Goal: Task Accomplishment & Management: Manage account settings

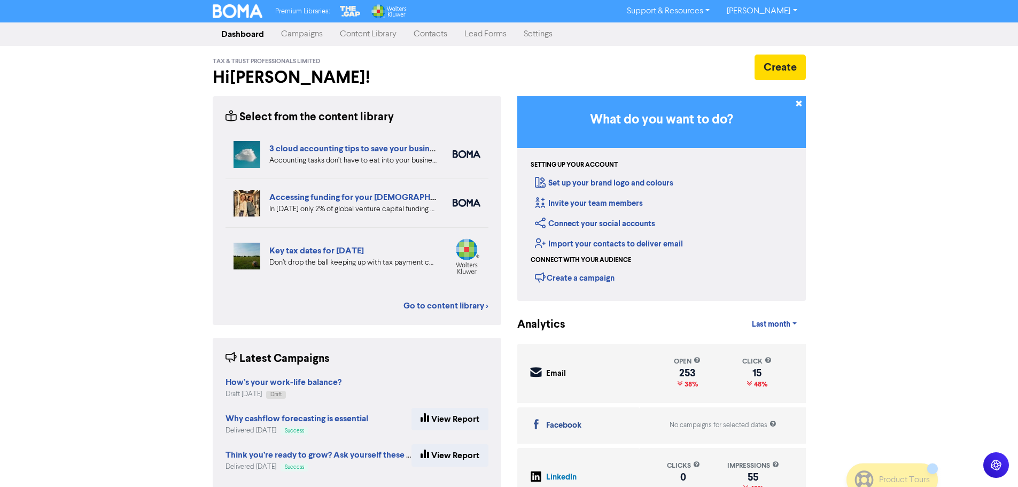
click at [342, 36] on link "Content Library" at bounding box center [368, 34] width 74 height 21
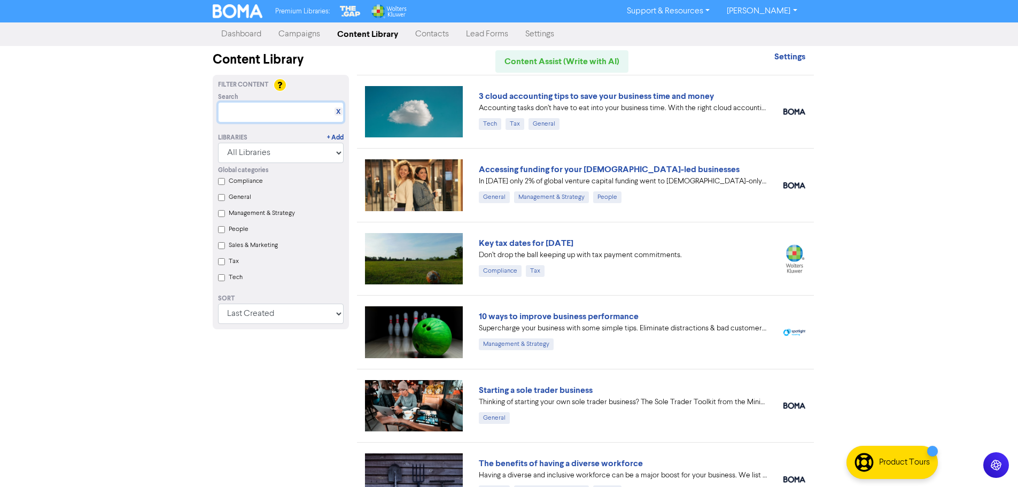
click at [295, 115] on input "text" at bounding box center [281, 112] width 126 height 20
click at [317, 39] on link "Campaigns" at bounding box center [299, 34] width 59 height 21
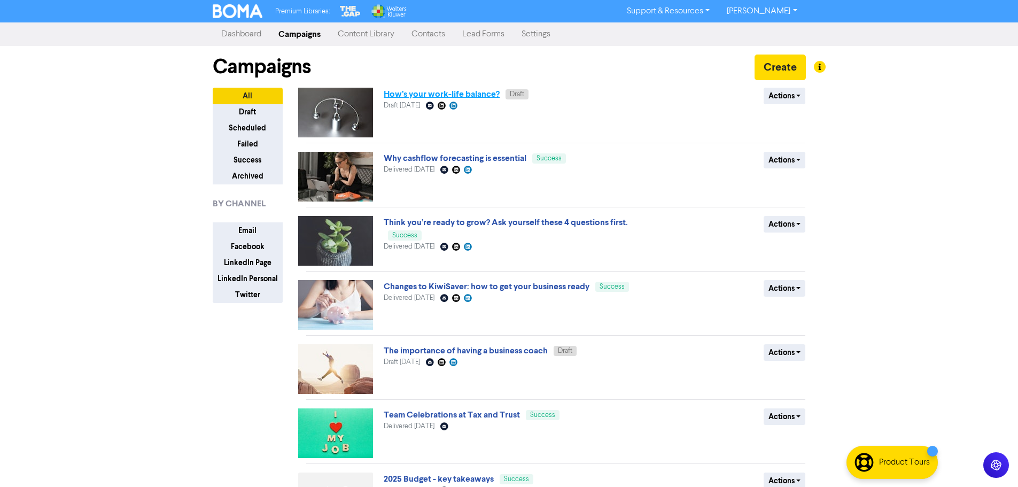
click at [439, 91] on link "How’s your work-life balance?" at bounding box center [442, 94] width 116 height 11
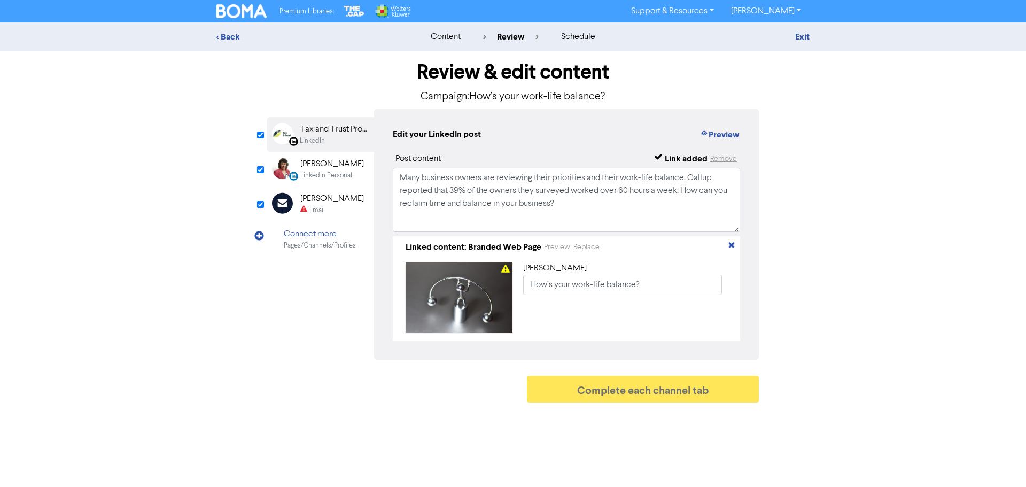
click at [319, 205] on div "[PERSON_NAME]" at bounding box center [332, 198] width 64 height 13
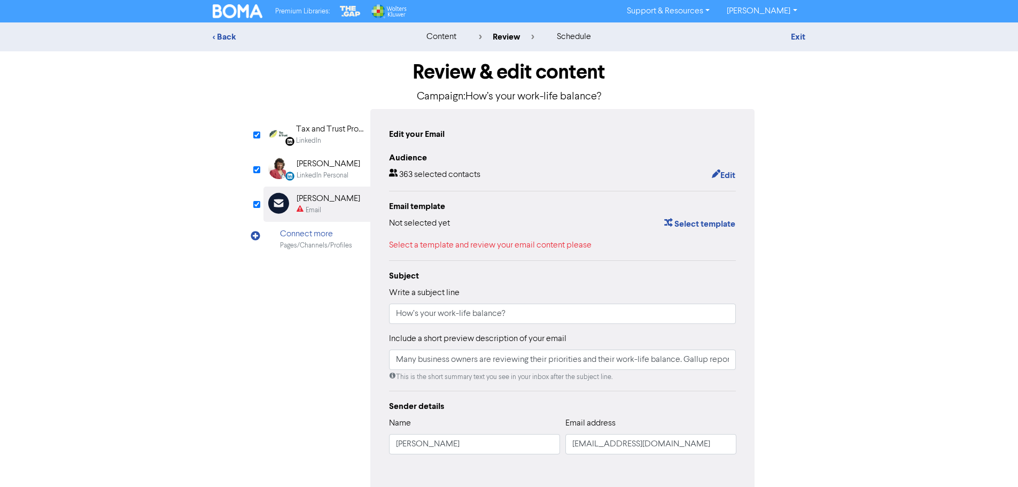
click at [342, 173] on div "LinkedIn Personal" at bounding box center [323, 176] width 52 height 10
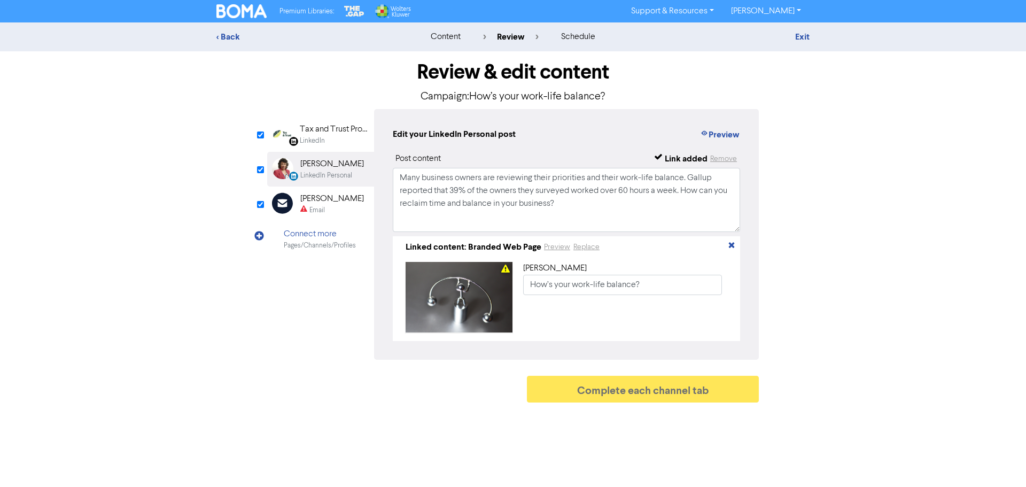
click at [339, 140] on div "LinkedIn" at bounding box center [334, 141] width 68 height 10
click at [803, 33] on link "Exit" at bounding box center [802, 37] width 14 height 11
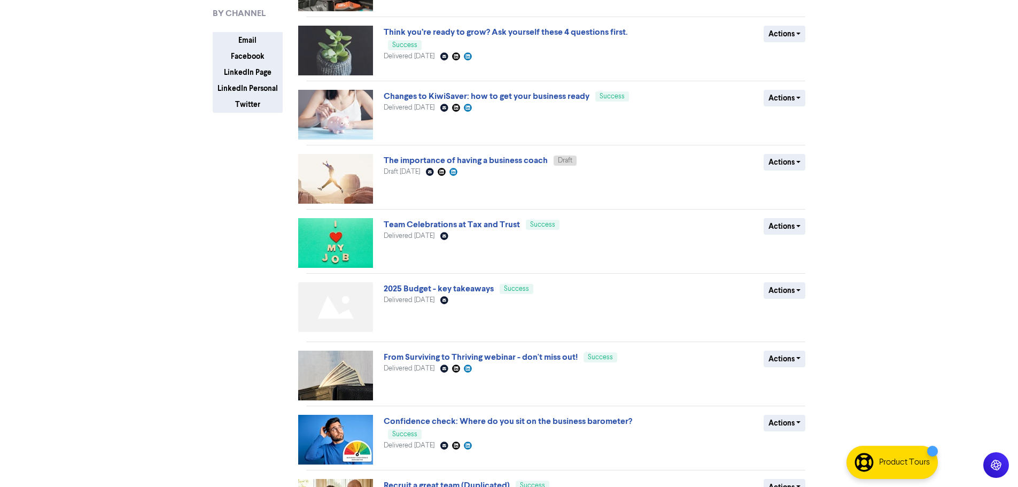
scroll to position [61, 0]
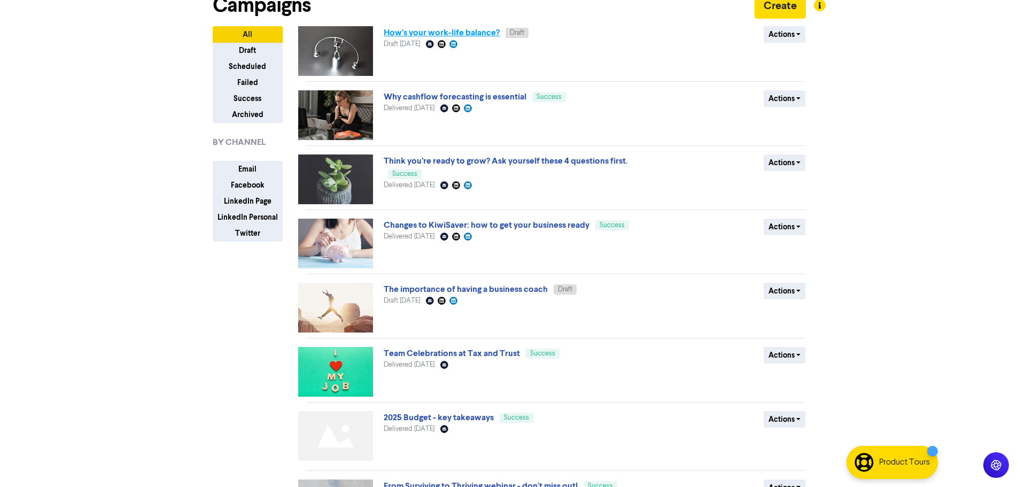
click at [439, 37] on link "How’s your work-life balance?" at bounding box center [442, 32] width 116 height 11
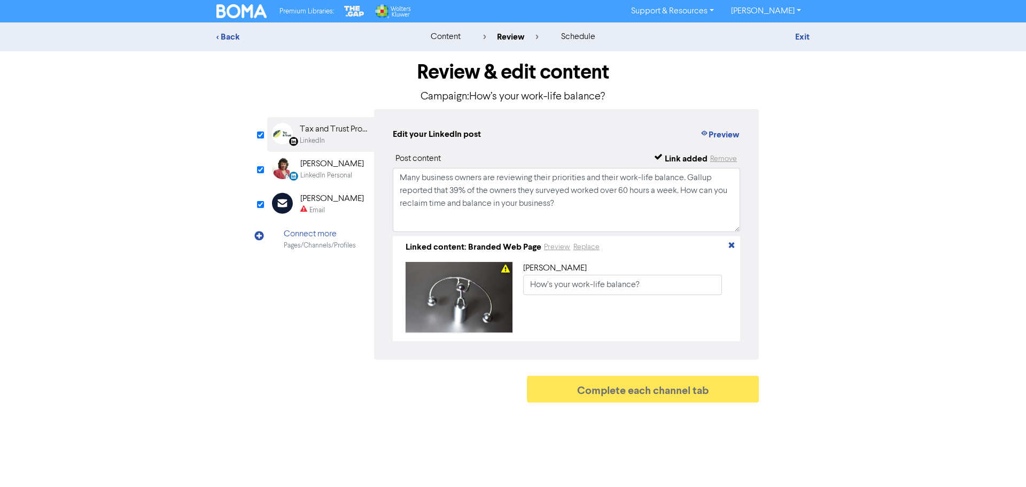
click at [308, 200] on div "[PERSON_NAME]" at bounding box center [332, 198] width 64 height 13
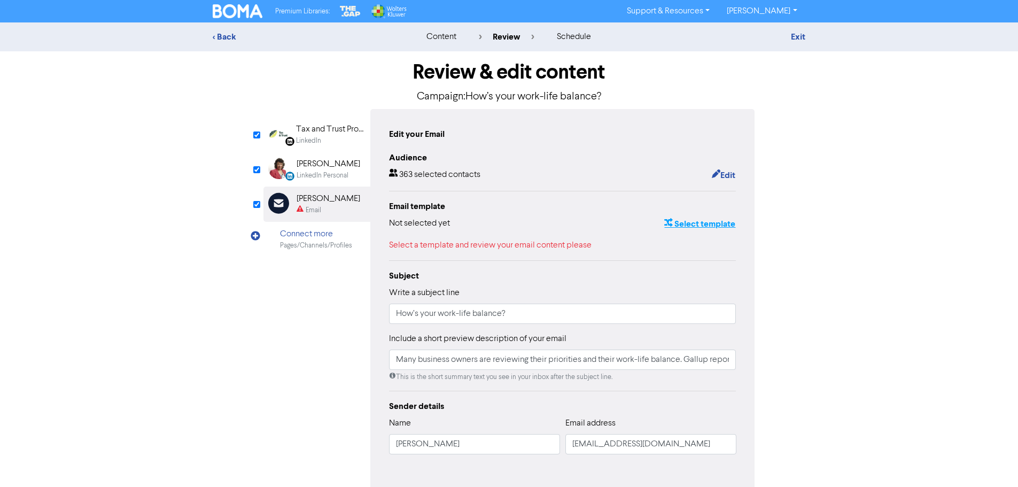
click at [671, 227] on icon "button" at bounding box center [668, 224] width 9 height 11
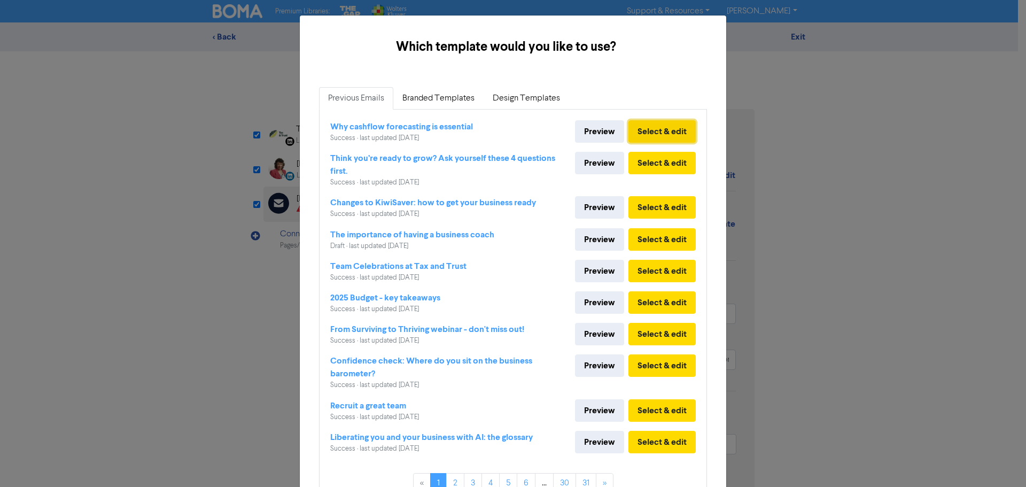
click at [640, 131] on button "Select & edit" at bounding box center [662, 131] width 67 height 22
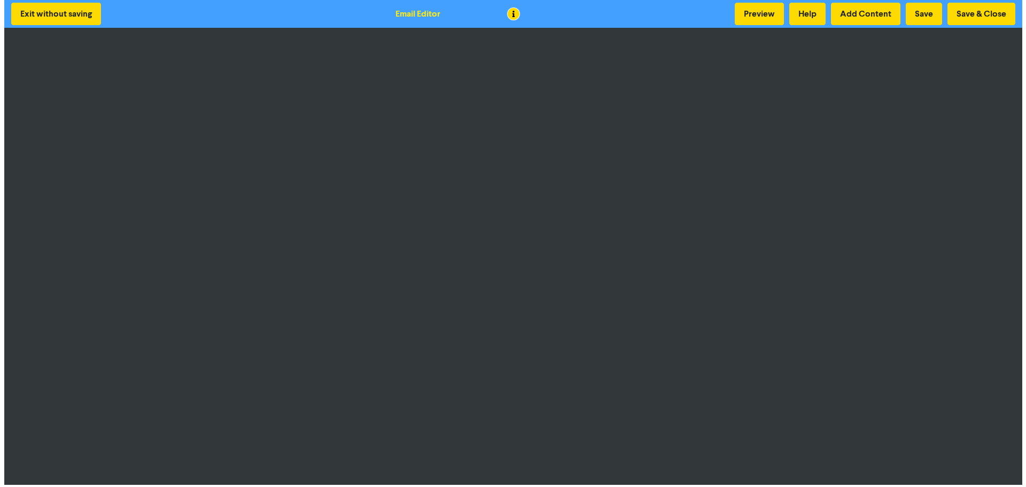
scroll to position [1, 0]
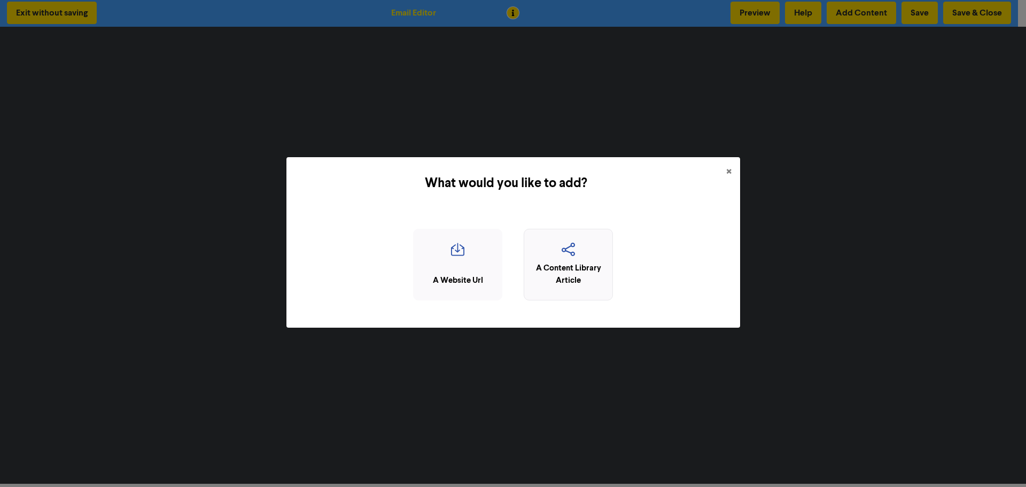
click at [574, 263] on div "A Content Library Article" at bounding box center [569, 274] width 78 height 24
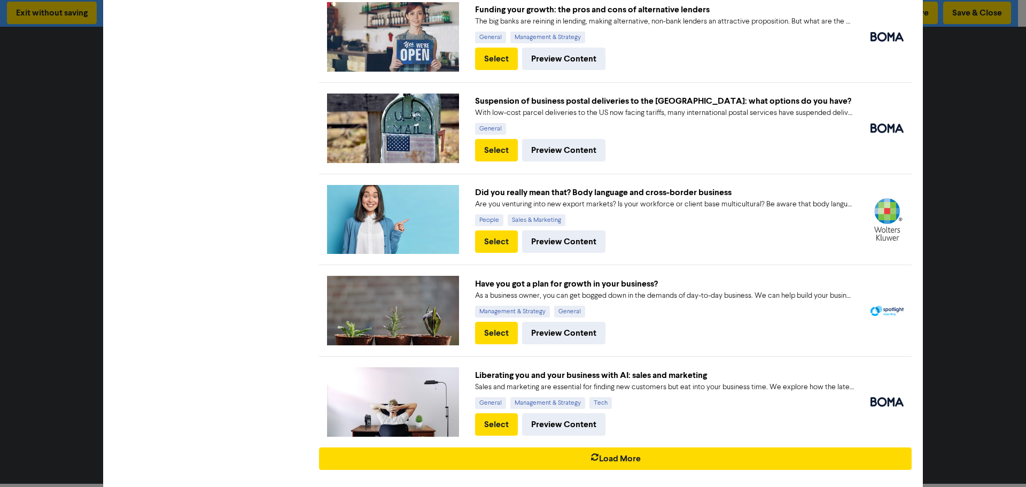
scroll to position [1484, 0]
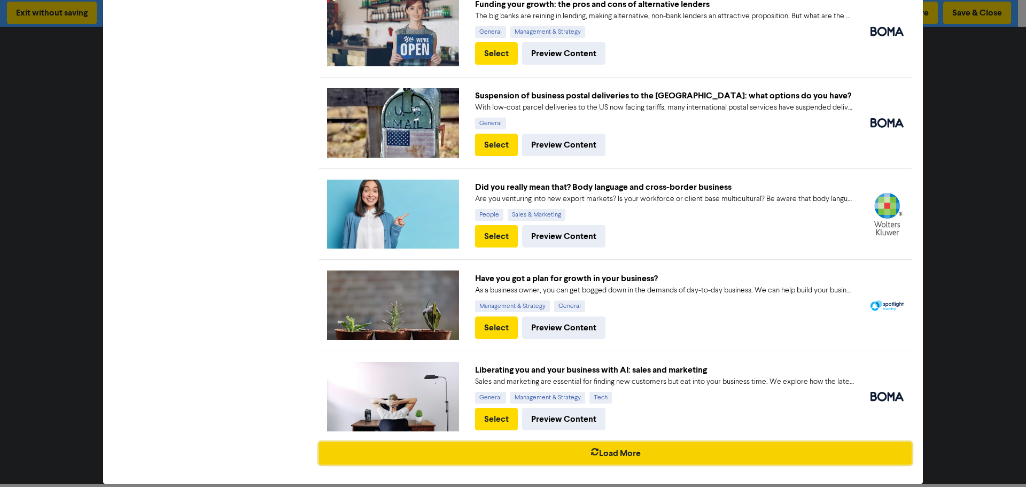
click at [641, 442] on button "Load More" at bounding box center [615, 453] width 593 height 22
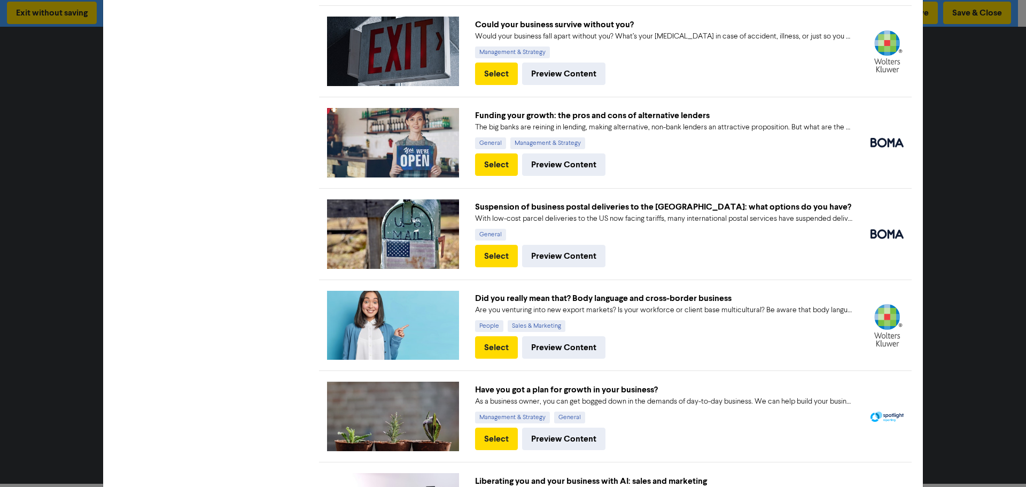
scroll to position [2391, 0]
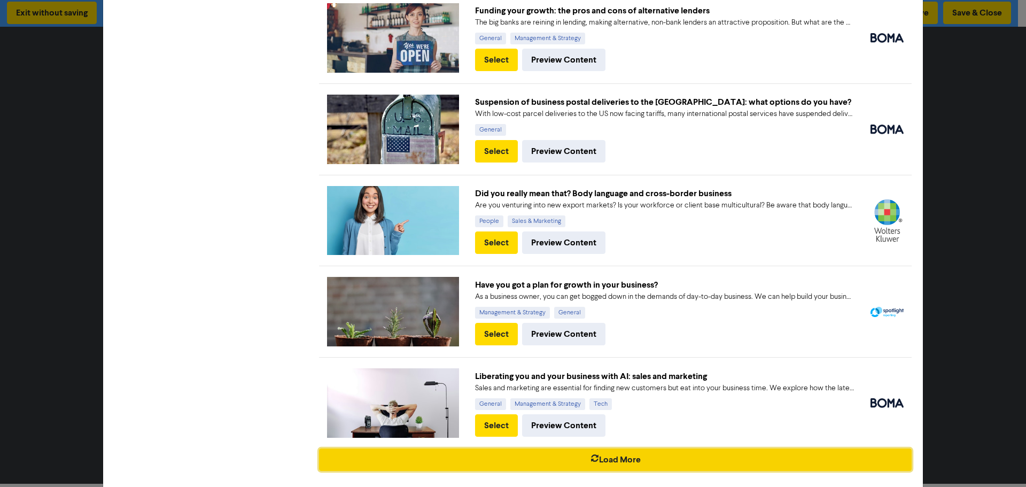
click at [655, 448] on button "Load More" at bounding box center [615, 459] width 593 height 22
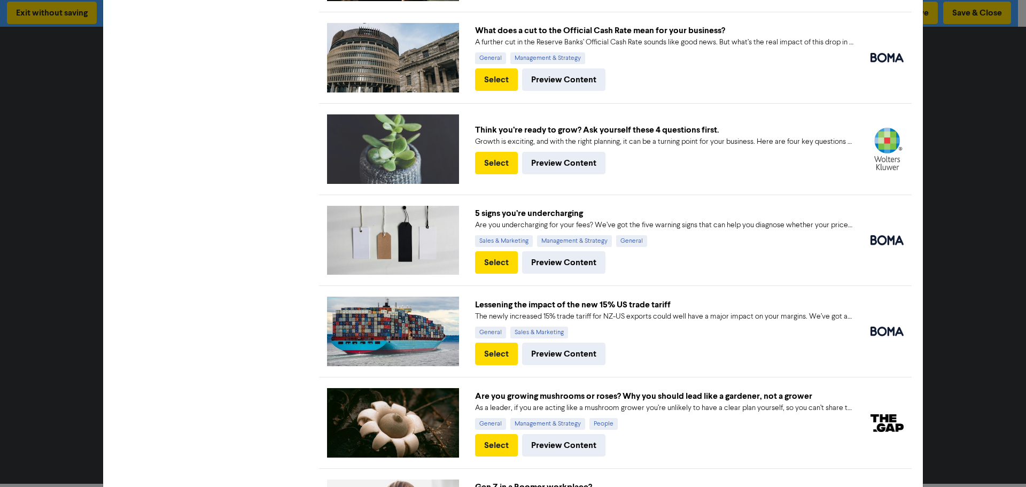
scroll to position [3298, 0]
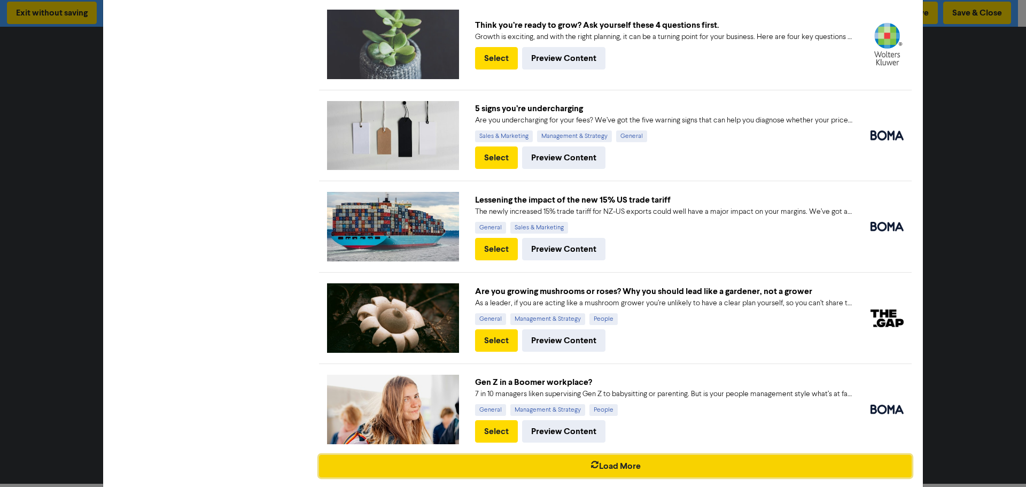
click at [659, 455] on button "Load More" at bounding box center [615, 466] width 593 height 22
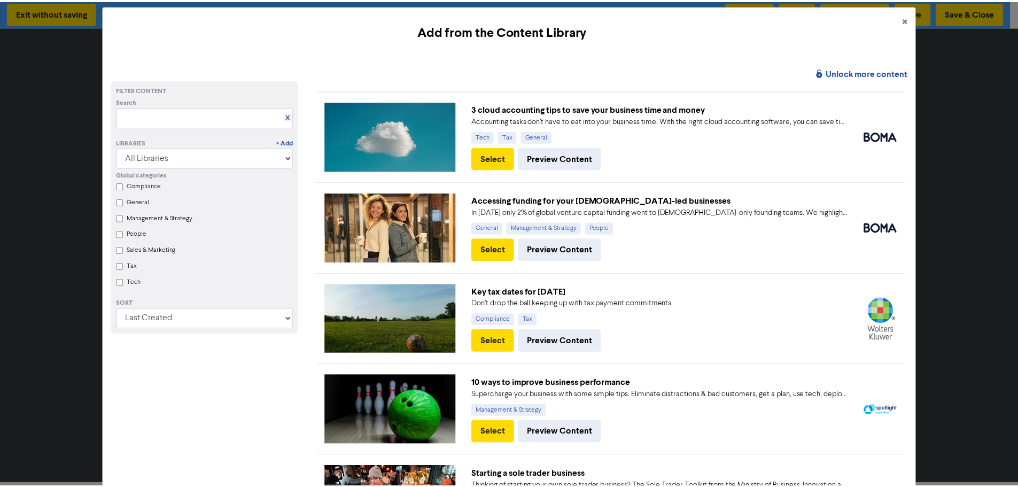
scroll to position [0, 0]
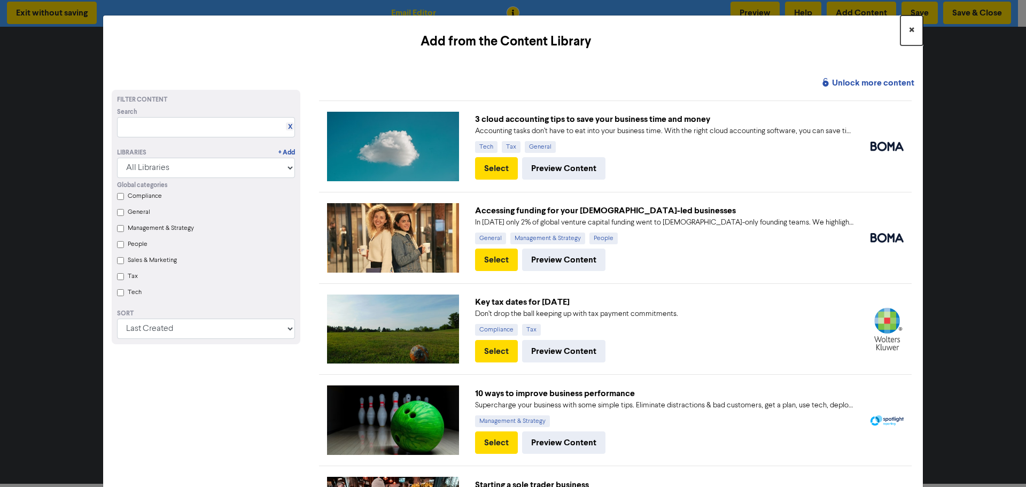
click at [909, 30] on span "×" at bounding box center [911, 30] width 5 height 16
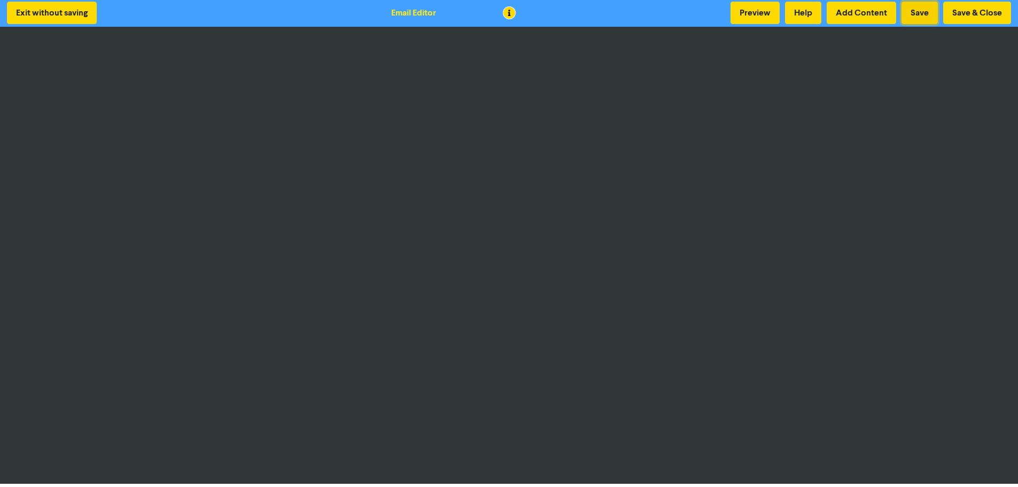
click at [916, 13] on button "Save" at bounding box center [920, 13] width 36 height 22
click at [917, 9] on button "Save" at bounding box center [920, 13] width 36 height 22
click at [956, 13] on button "Save & Close" at bounding box center [977, 13] width 68 height 22
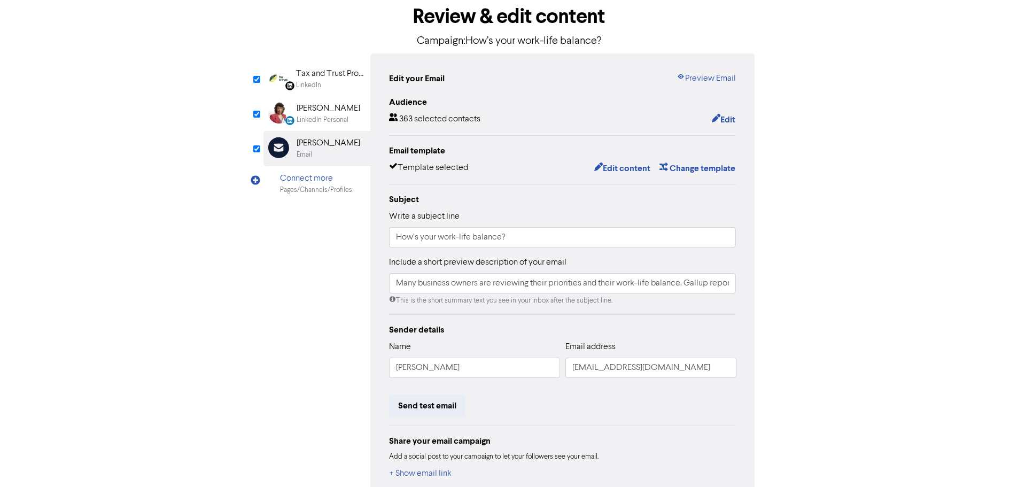
scroll to position [117, 0]
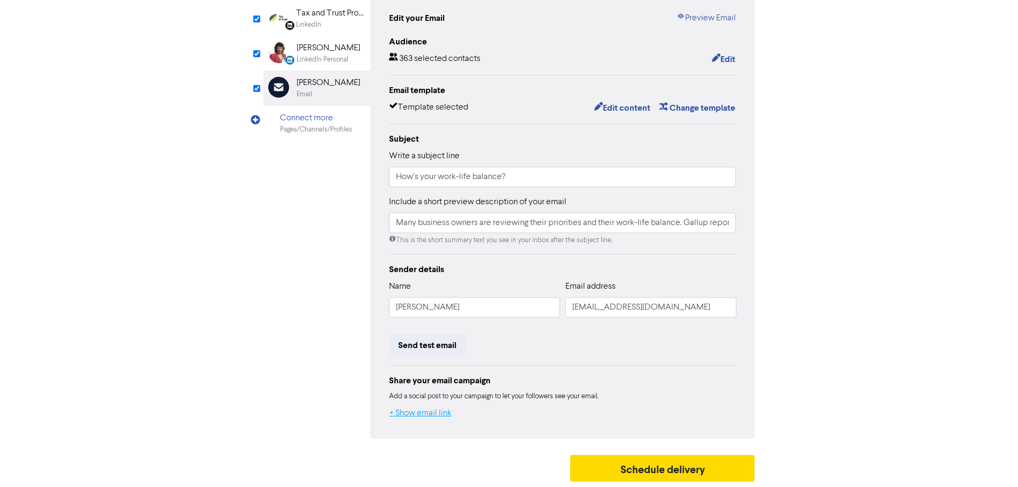
click at [419, 409] on button "+ Show email link" at bounding box center [420, 413] width 63 height 14
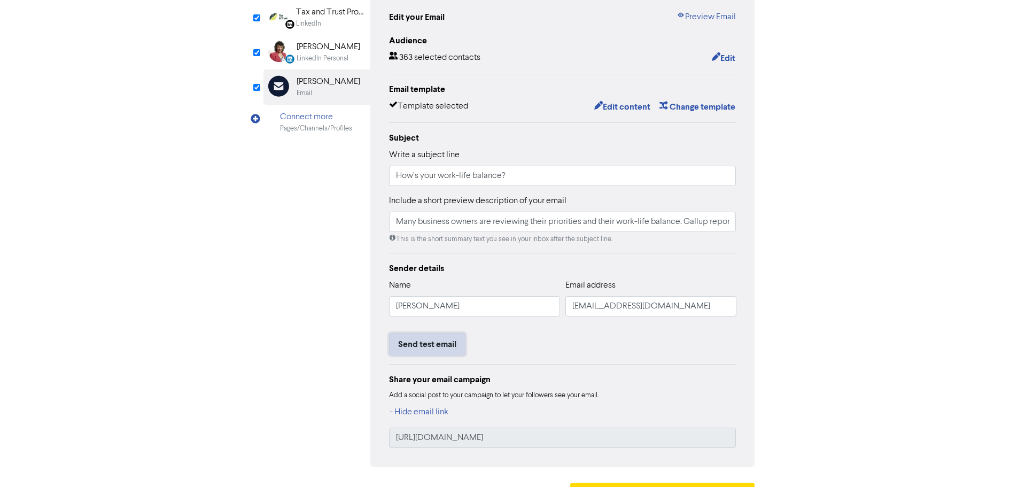
click at [440, 343] on button "Send test email" at bounding box center [427, 344] width 76 height 22
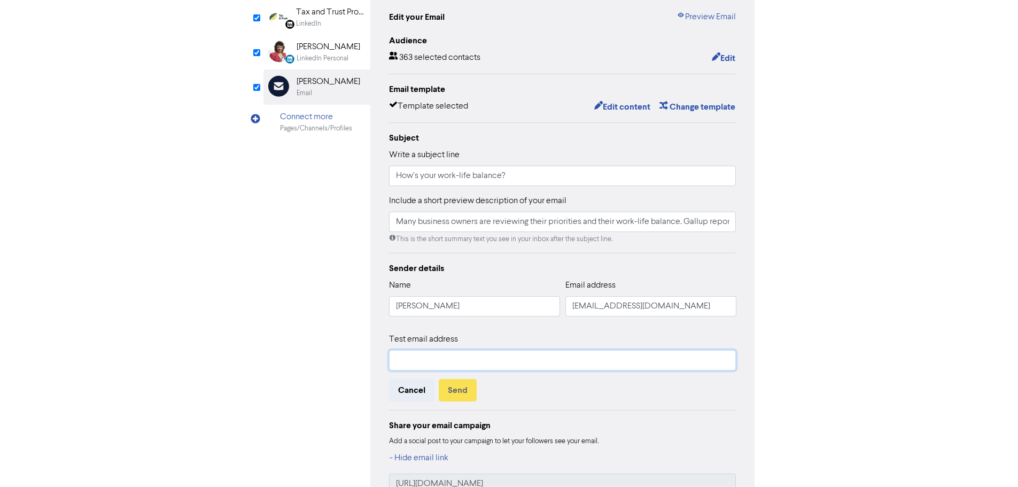
click at [451, 366] on input "text" at bounding box center [562, 360] width 347 height 20
type input "[PERSON_NAME][EMAIL_ADDRESS][DOMAIN_NAME]"
click at [454, 395] on button "Send" at bounding box center [458, 390] width 38 height 22
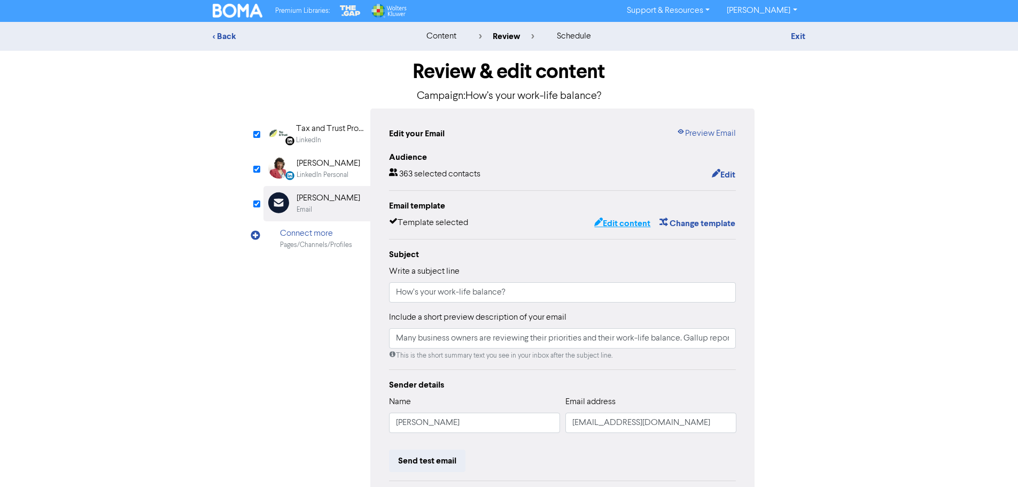
scroll to position [0, 0]
click at [641, 221] on button "Edit content" at bounding box center [622, 224] width 57 height 14
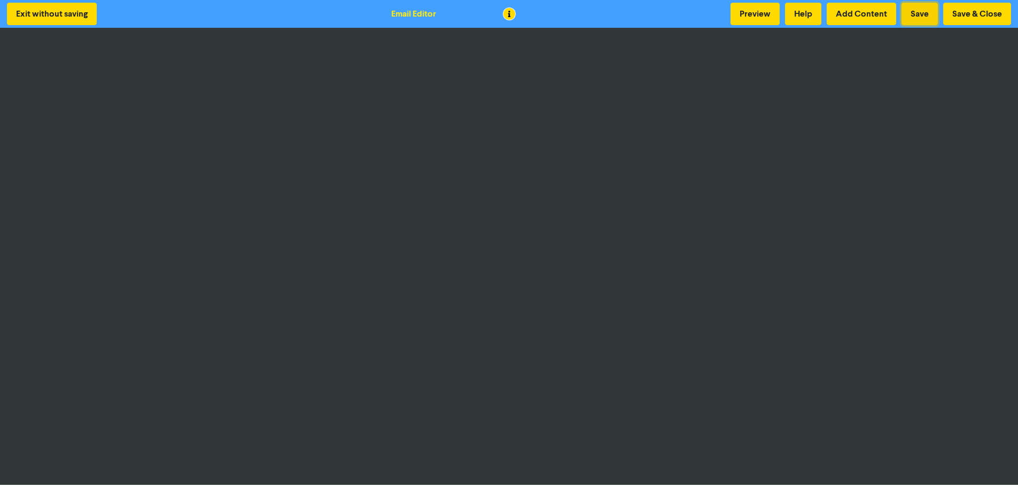
click at [929, 20] on button "Save" at bounding box center [920, 14] width 36 height 22
click at [765, 19] on button "Preview" at bounding box center [755, 14] width 49 height 22
click at [988, 14] on button "Save & Close" at bounding box center [977, 14] width 68 height 22
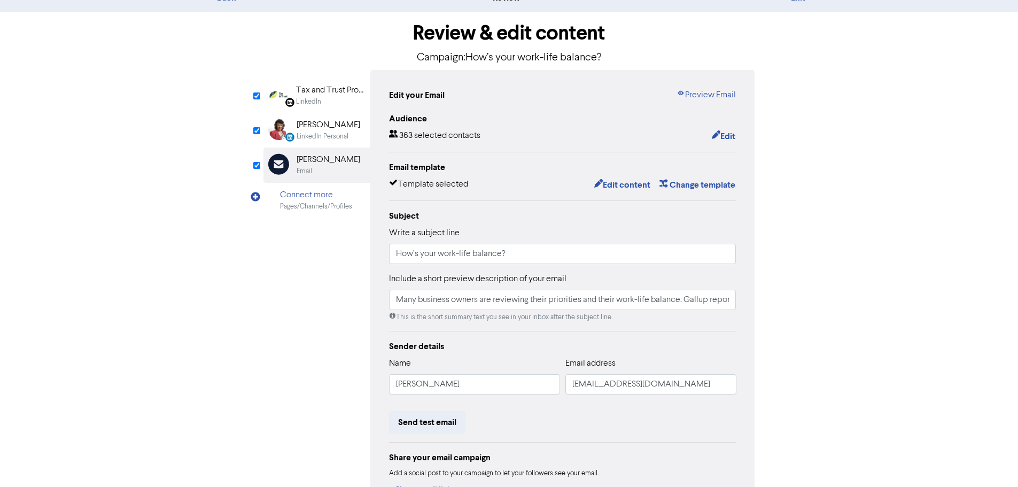
scroll to position [117, 0]
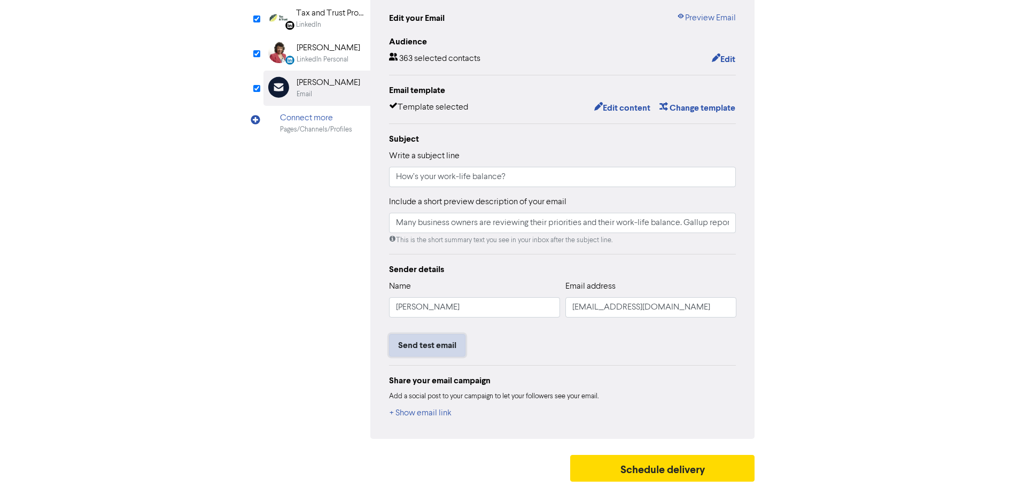
click at [438, 342] on button "Send test email" at bounding box center [427, 345] width 76 height 22
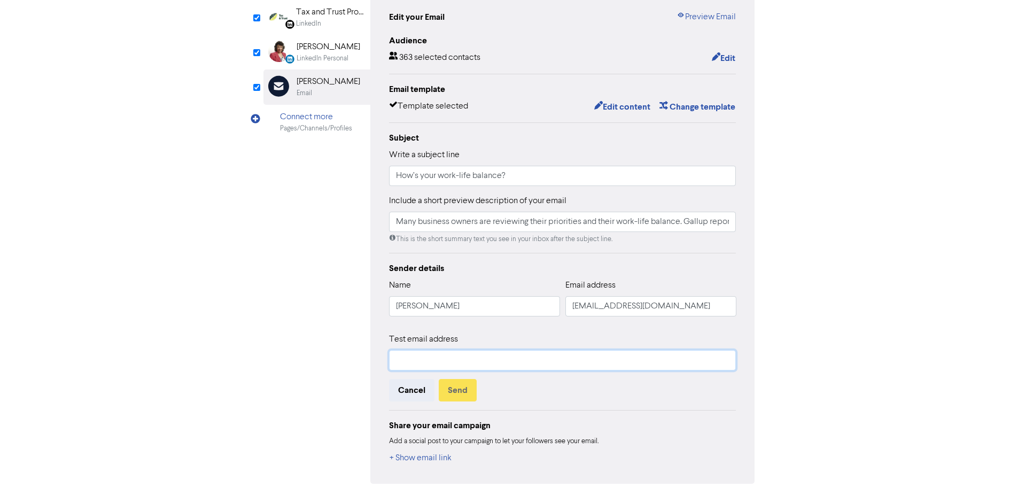
click at [436, 366] on input "text" at bounding box center [562, 360] width 347 height 20
type input "[PERSON_NAME][EMAIL_ADDRESS][DOMAIN_NAME]"
click at [446, 390] on button "Send" at bounding box center [458, 390] width 38 height 22
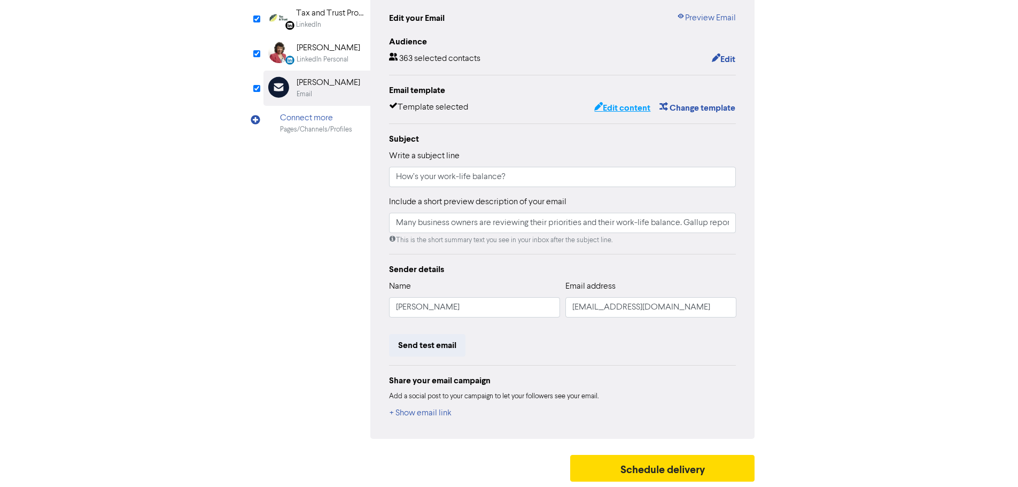
click at [618, 104] on button "Edit content" at bounding box center [622, 108] width 57 height 14
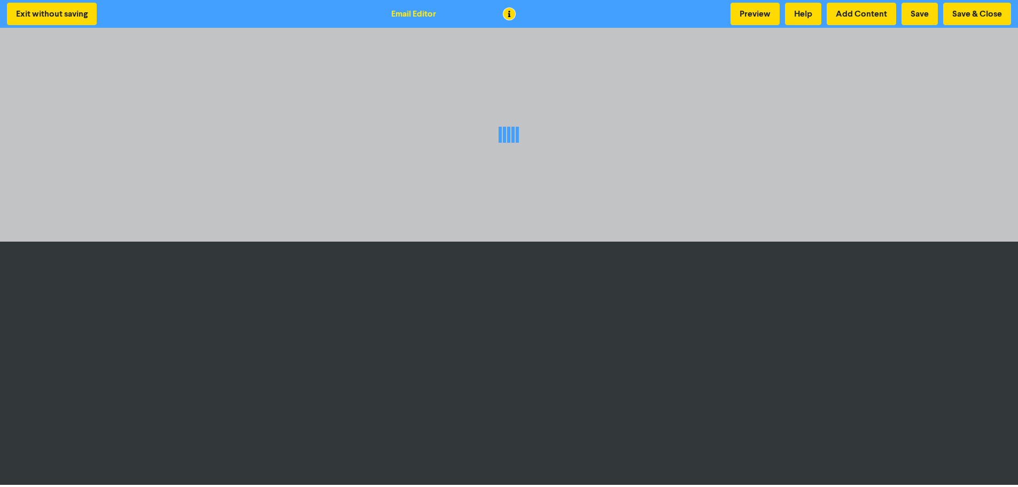
scroll to position [1, 0]
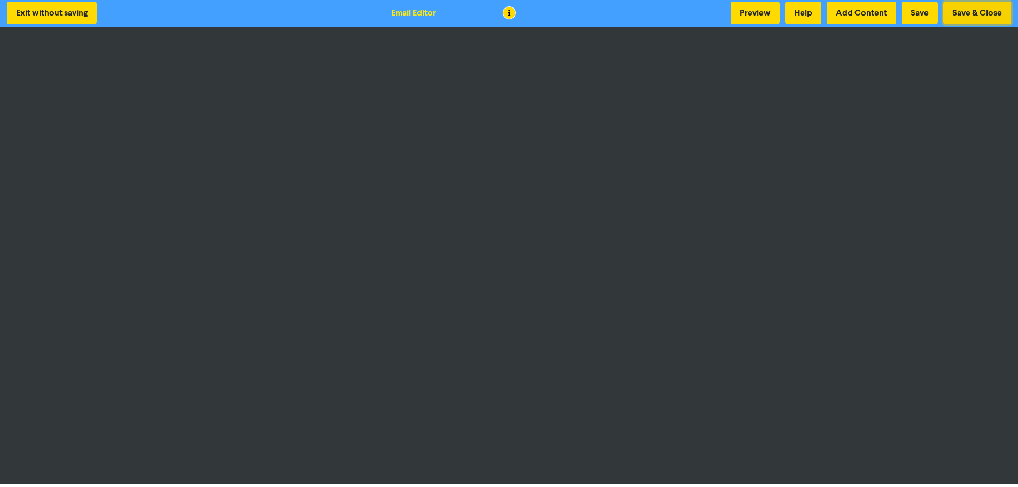
click at [961, 14] on button "Save & Close" at bounding box center [977, 13] width 68 height 22
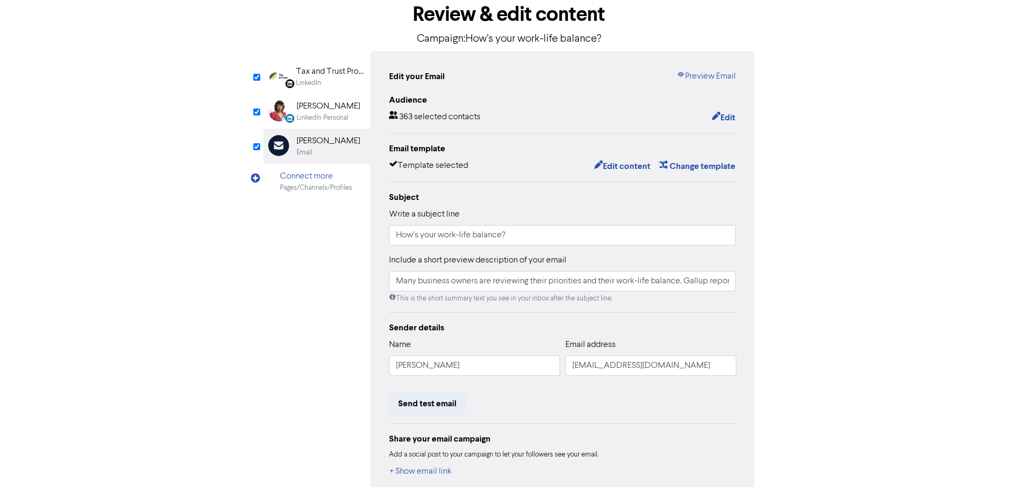
scroll to position [117, 0]
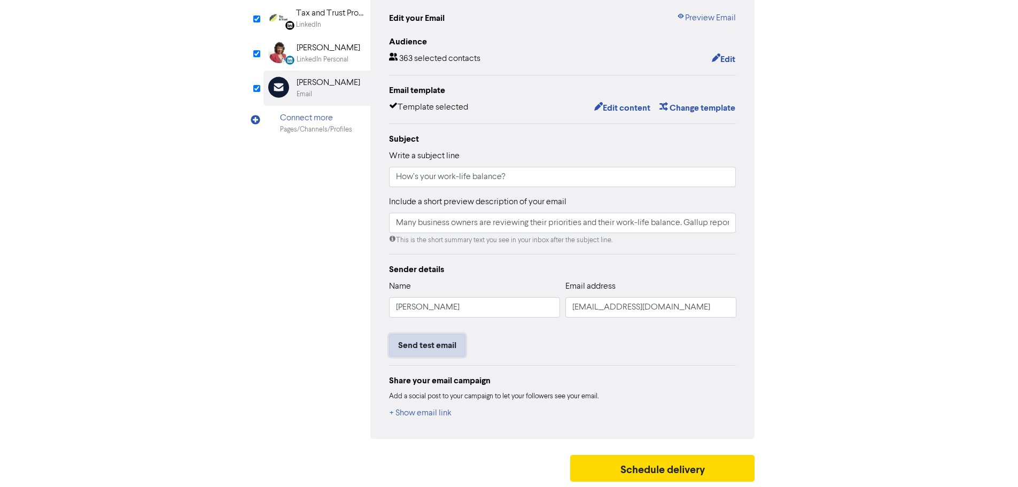
click at [416, 349] on button "Send test email" at bounding box center [427, 345] width 76 height 22
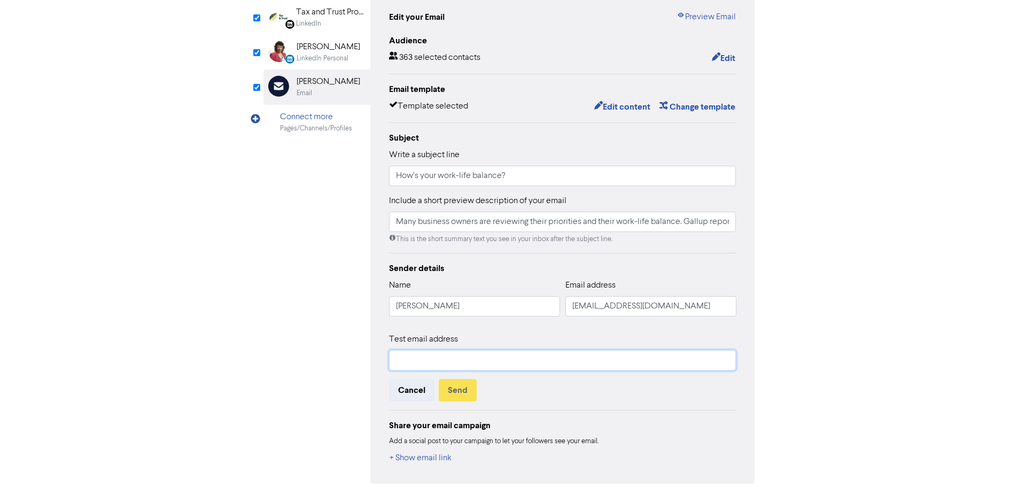
click at [430, 368] on input "text" at bounding box center [562, 360] width 347 height 20
type input "[PERSON_NAME][EMAIL_ADDRESS][DOMAIN_NAME]"
click at [463, 388] on button "Send" at bounding box center [458, 390] width 38 height 22
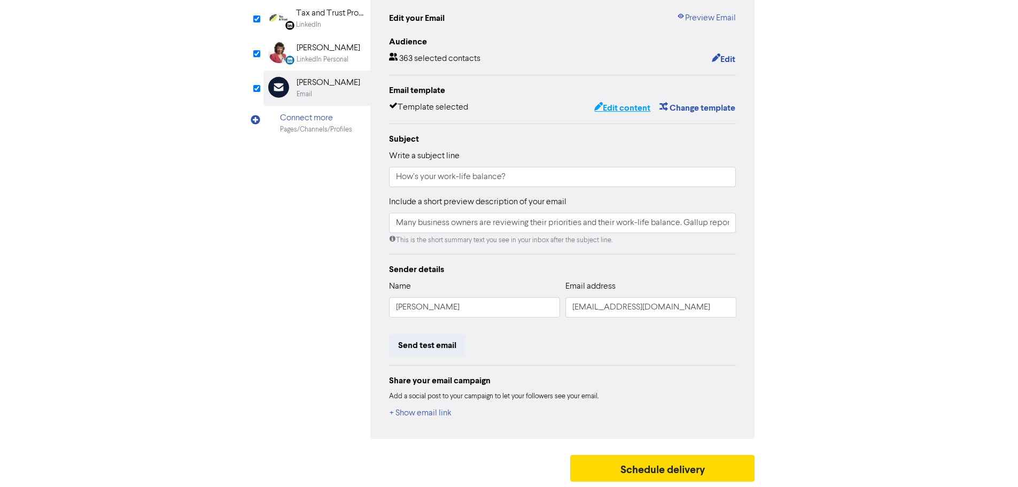
click at [621, 106] on button "Edit content" at bounding box center [622, 108] width 57 height 14
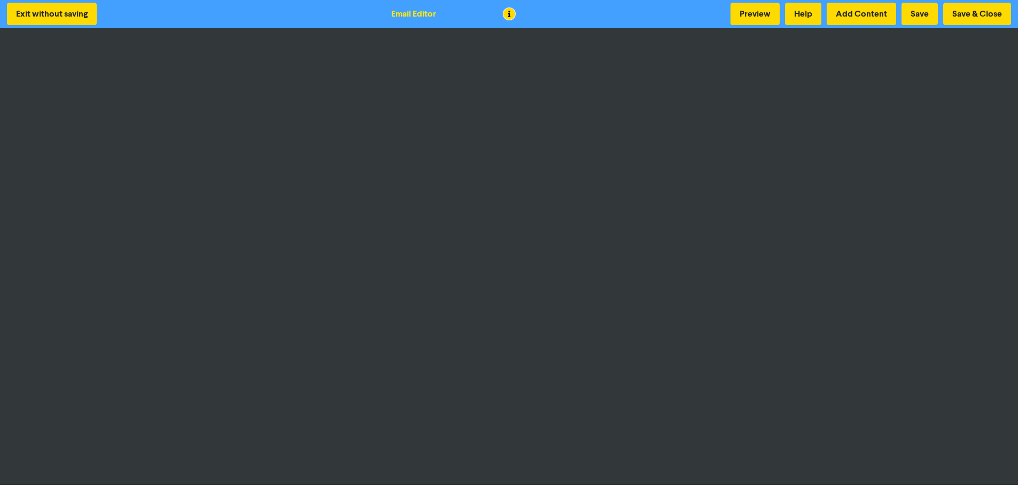
scroll to position [1, 0]
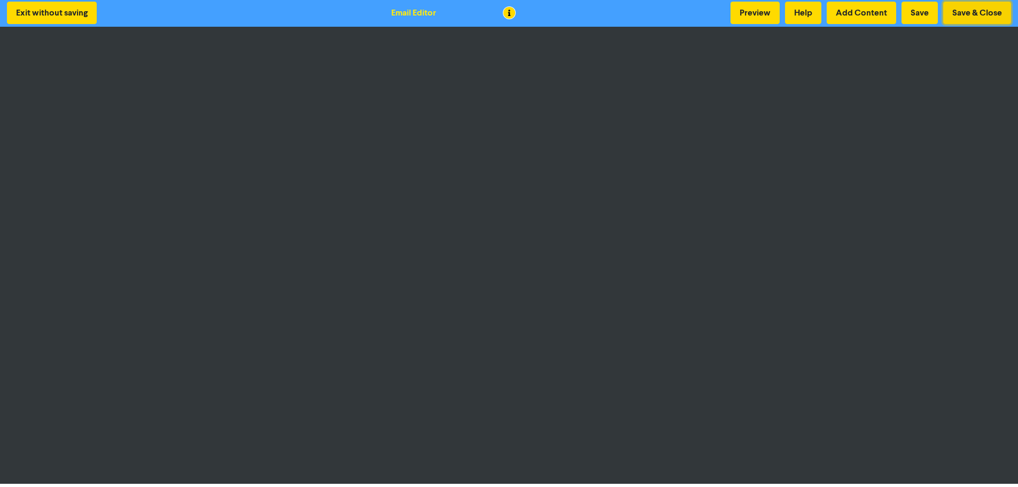
click at [968, 10] on button "Save & Close" at bounding box center [977, 13] width 68 height 22
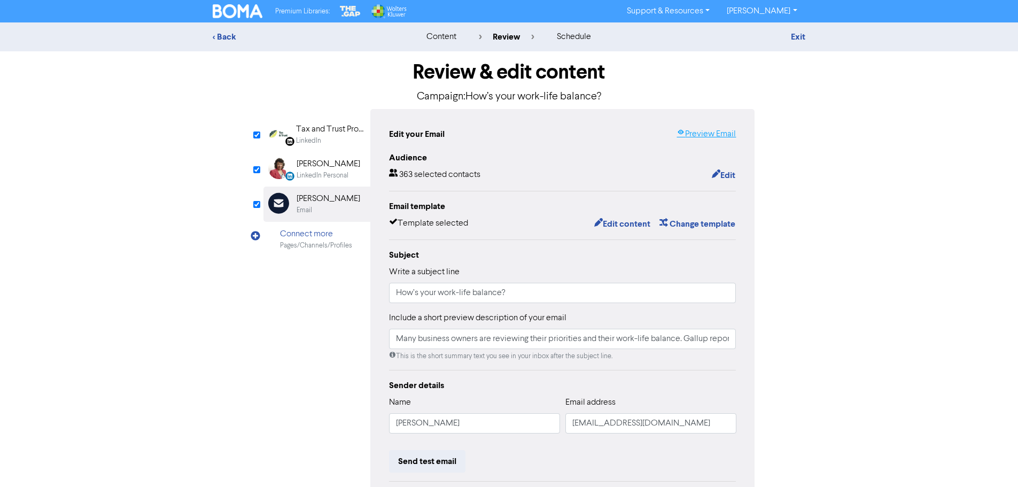
click at [707, 135] on link "Preview Email" at bounding box center [706, 134] width 59 height 13
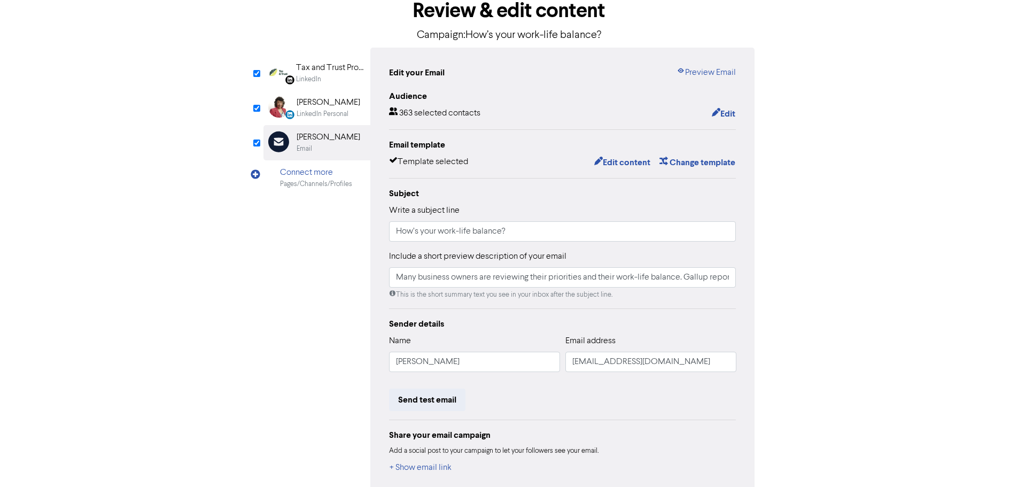
scroll to position [117, 0]
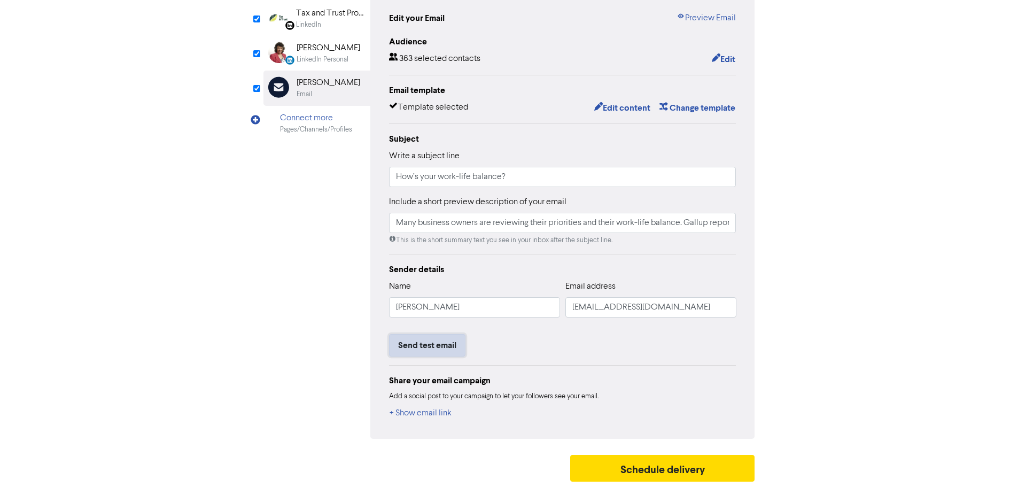
click at [438, 348] on button "Send test email" at bounding box center [427, 345] width 76 height 22
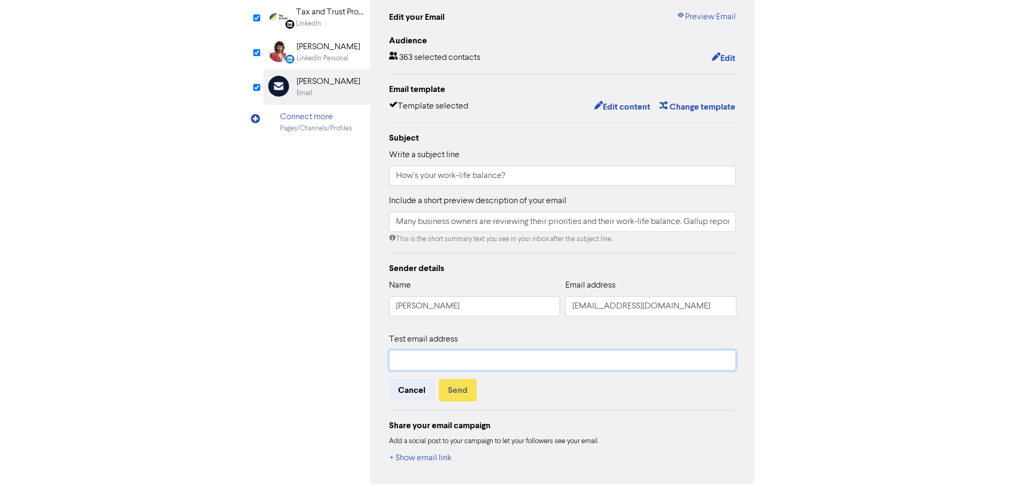
click at [437, 362] on input "text" at bounding box center [562, 360] width 347 height 20
type input "[PERSON_NAME][EMAIL_ADDRESS][DOMAIN_NAME]"
click at [449, 401] on button "Send" at bounding box center [458, 390] width 38 height 22
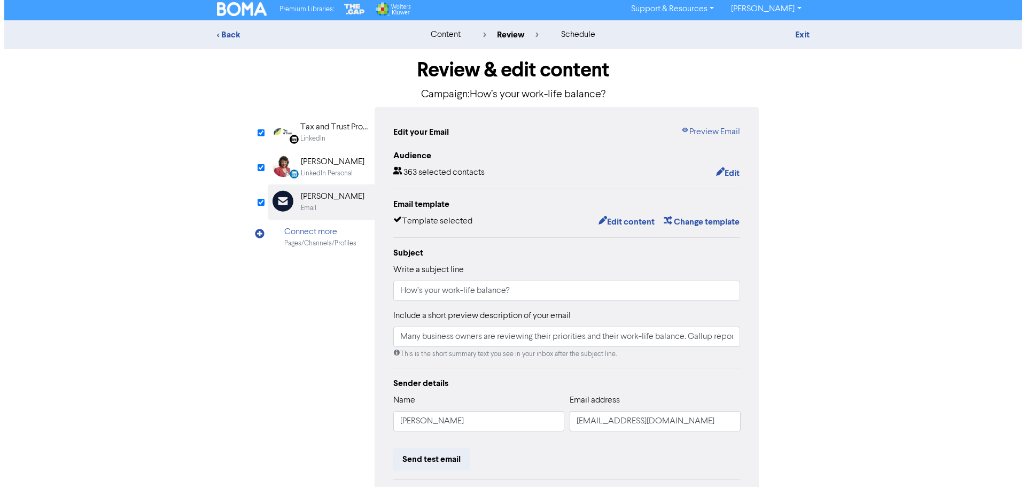
scroll to position [0, 0]
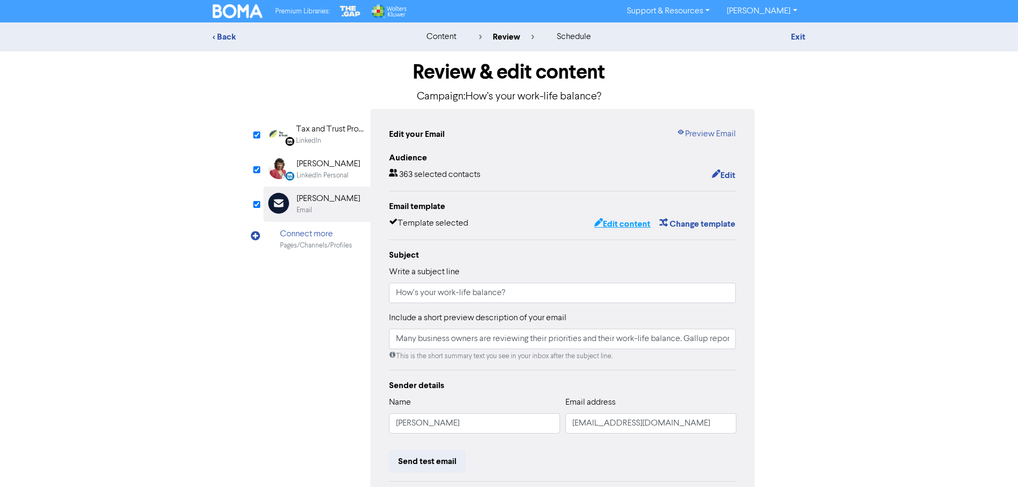
click at [618, 226] on button "Edit content" at bounding box center [622, 224] width 57 height 14
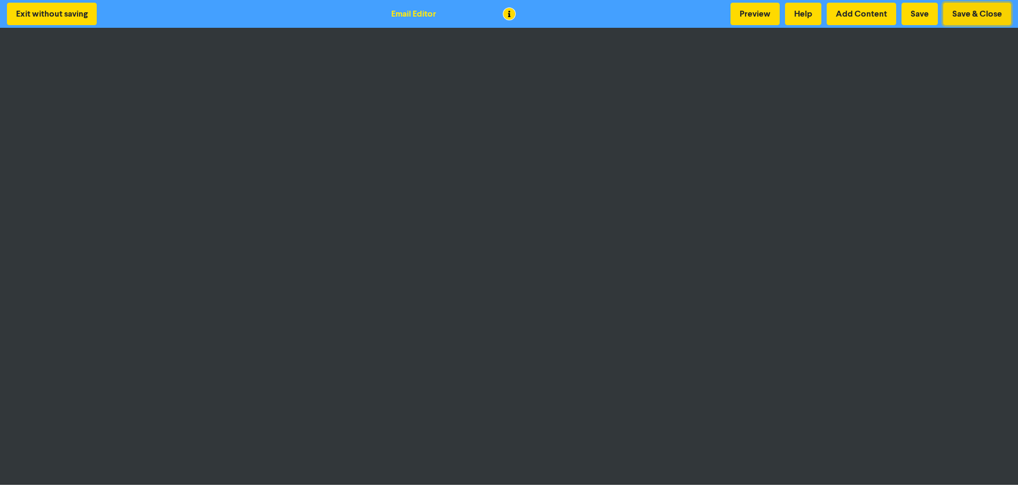
click at [970, 14] on button "Save & Close" at bounding box center [977, 14] width 68 height 22
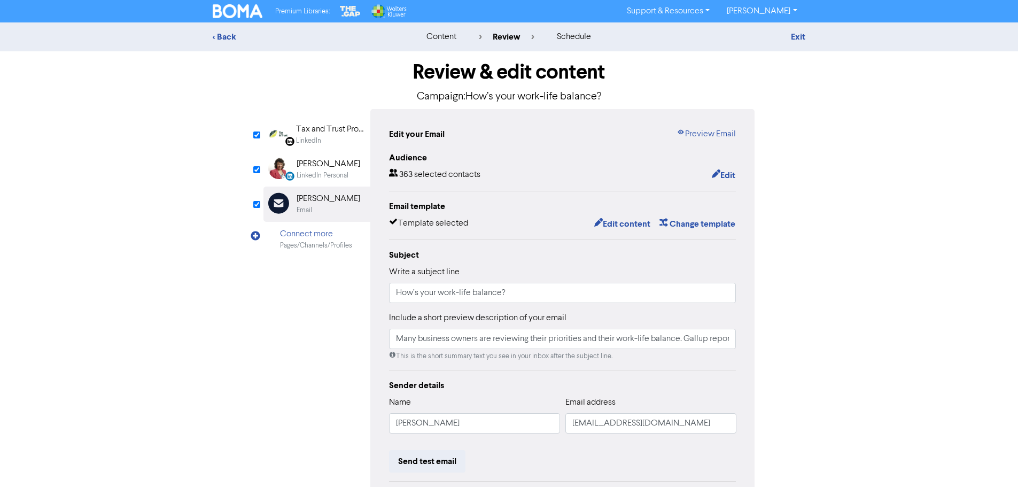
click at [327, 166] on div "[PERSON_NAME]" at bounding box center [329, 164] width 64 height 13
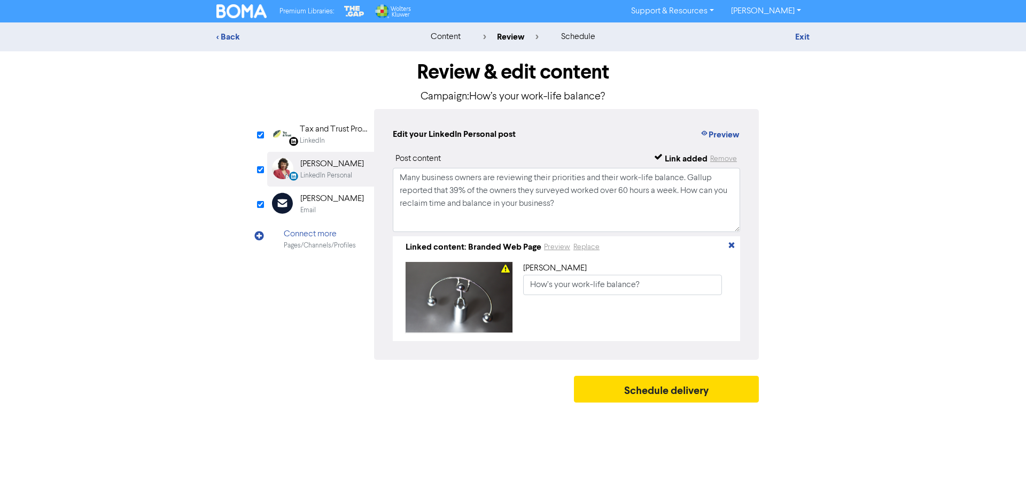
click at [320, 133] on div "Tax and Trust Professionals Ltd" at bounding box center [334, 129] width 68 height 13
click at [592, 250] on button "Replace" at bounding box center [586, 247] width 27 height 12
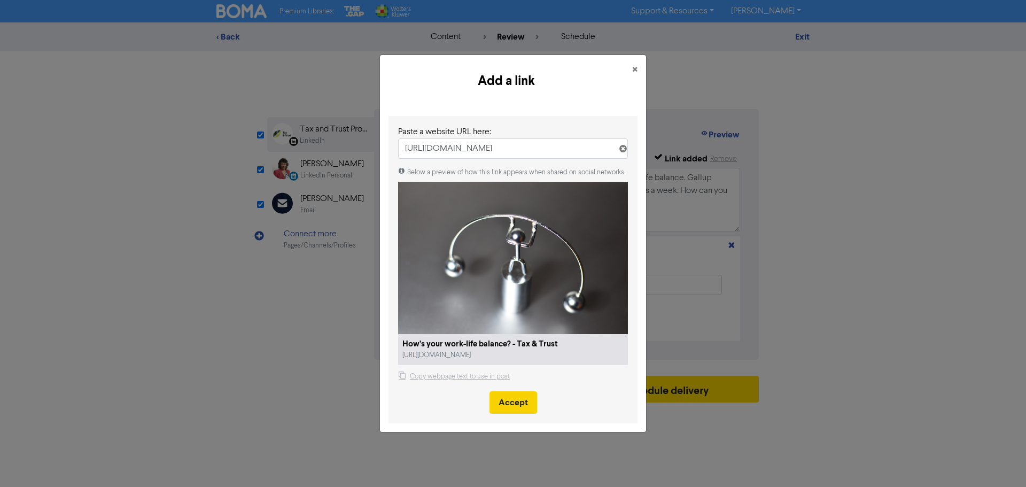
type input "[URL][DOMAIN_NAME]"
click at [515, 405] on button "Accept" at bounding box center [514, 402] width 48 height 22
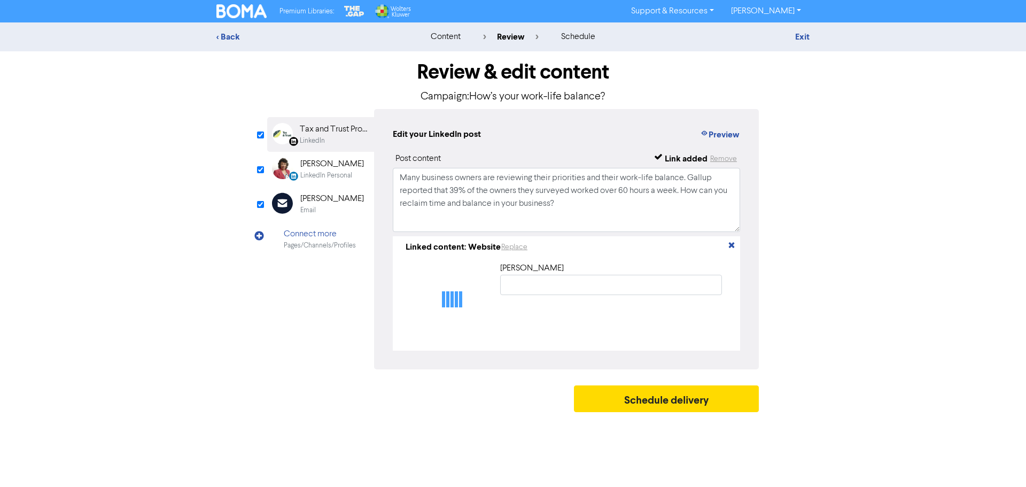
type input "How’s your work-life balance? - Tax & Trust"
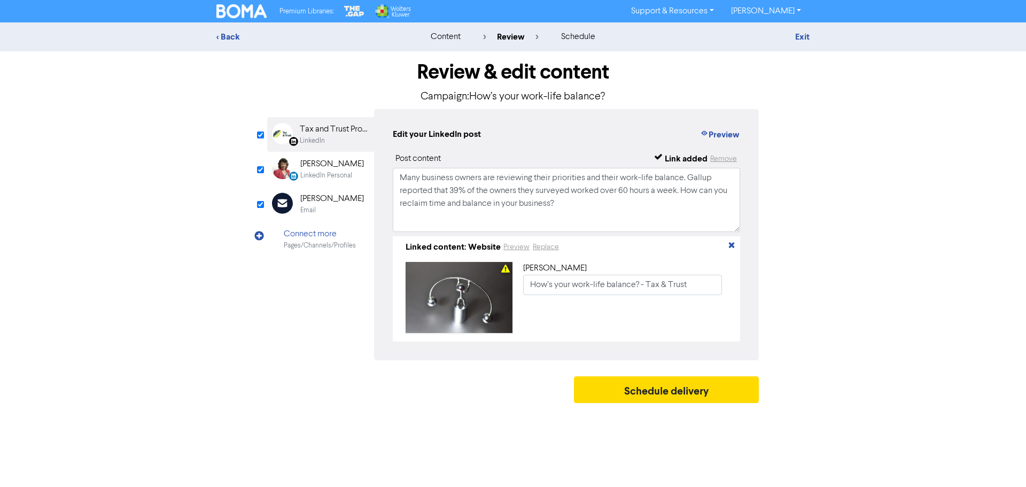
click at [332, 169] on div "[PERSON_NAME]" at bounding box center [332, 164] width 64 height 13
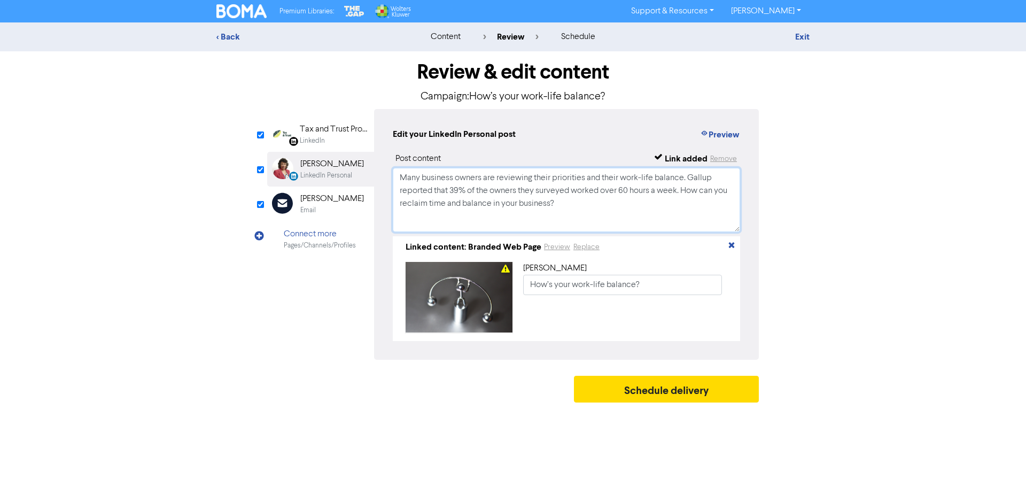
drag, startPoint x: 400, startPoint y: 178, endPoint x: 604, endPoint y: 208, distance: 205.9
click at [604, 208] on textarea "Many business owners are reviewing their priorities and their work-life balance…" at bounding box center [566, 200] width 347 height 64
paste textarea "issed one of our webinars? No worries! We’ve recorded them all — packed with ti…"
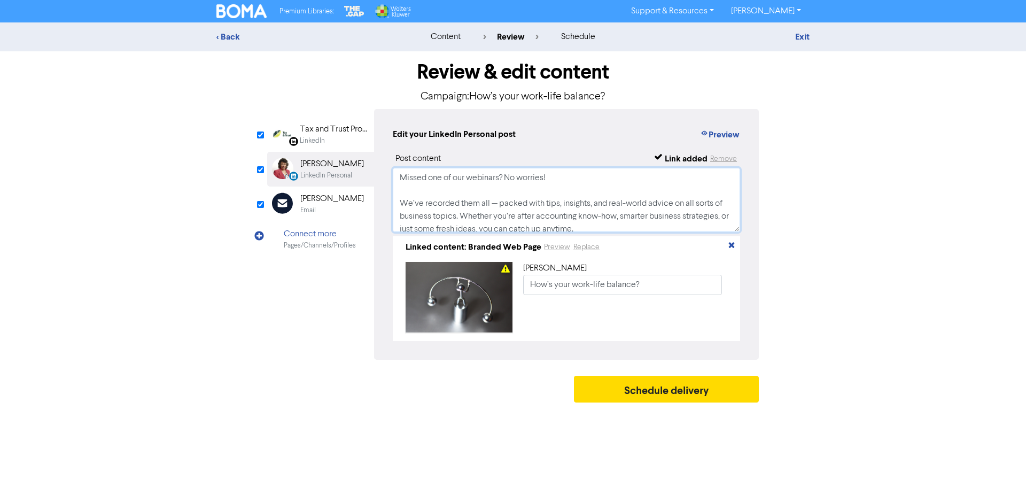
click at [461, 178] on textarea "Missed one of our webinars? No worries! We’ve recorded them all — packed with t…" at bounding box center [566, 200] width 347 height 64
click at [460, 177] on textarea "Missed one of my webinars? No worries! We’ve recorded them all — packed with ti…" at bounding box center [566, 200] width 347 height 64
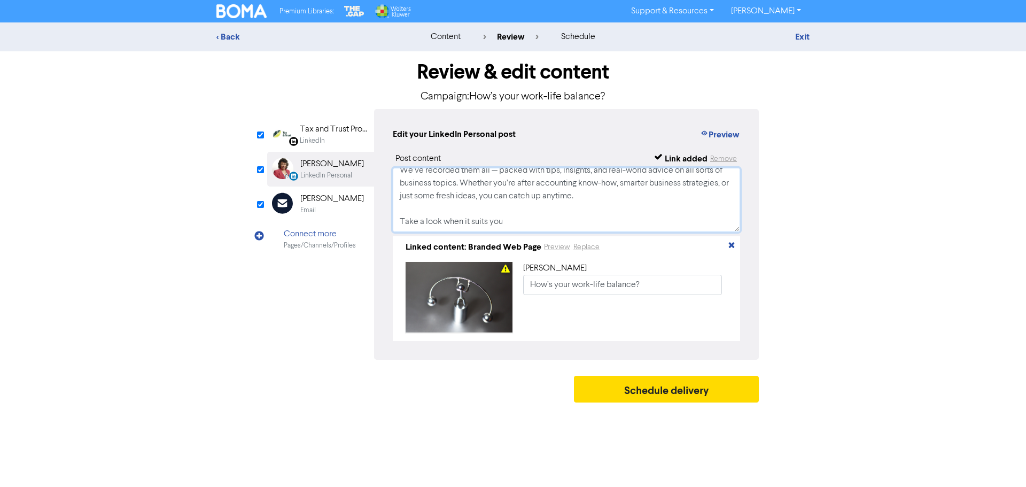
drag, startPoint x: 399, startPoint y: 176, endPoint x: 608, endPoint y: 242, distance: 218.4
click at [608, 242] on div "Post content Link added Remove Missed one of our webinars? No worries! We’ve re…" at bounding box center [566, 246] width 347 height 189
click at [322, 138] on div "LinkedIn" at bounding box center [312, 141] width 25 height 10
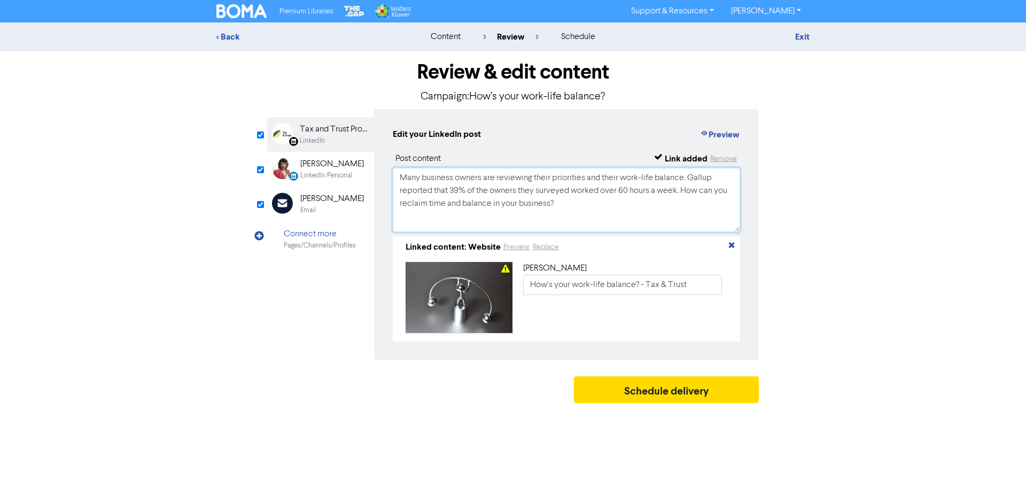
drag, startPoint x: 400, startPoint y: 180, endPoint x: 599, endPoint y: 212, distance: 200.9
click at [599, 212] on textarea "Many business owners are reviewing their priorities and their work-life balance…" at bounding box center [566, 200] width 347 height 64
click at [345, 172] on div "LinkedIn Personal" at bounding box center [326, 176] width 52 height 10
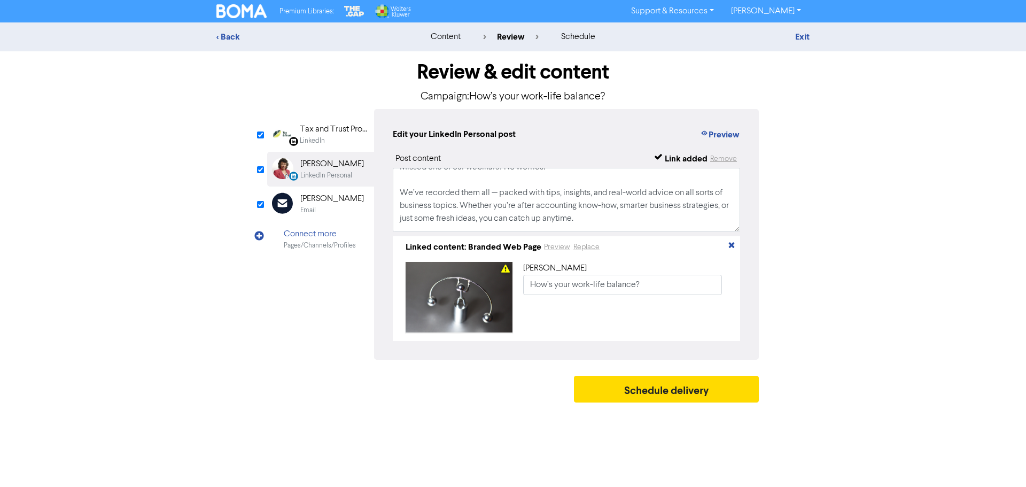
scroll to position [0, 0]
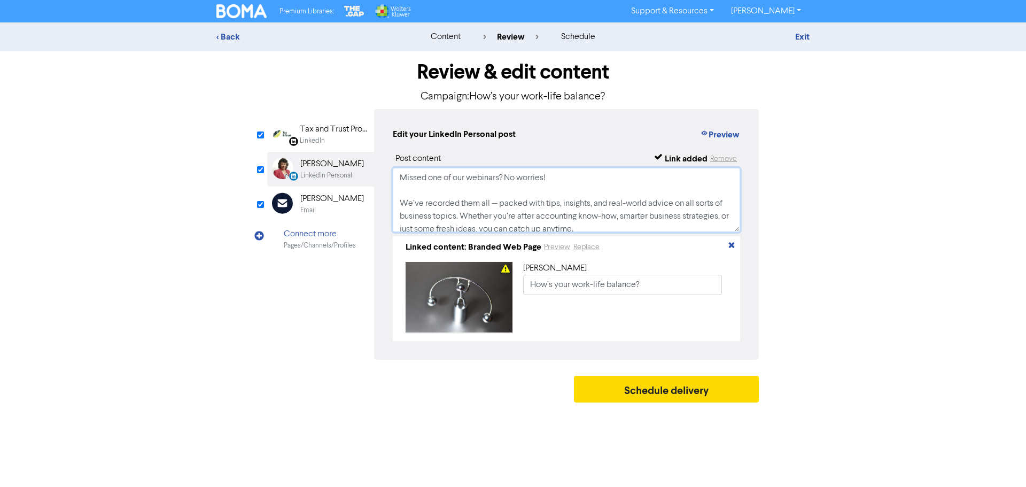
click at [468, 178] on textarea "Missed one of our webinars? No worries! We’ve recorded them all — packed with t…" at bounding box center [566, 200] width 347 height 64
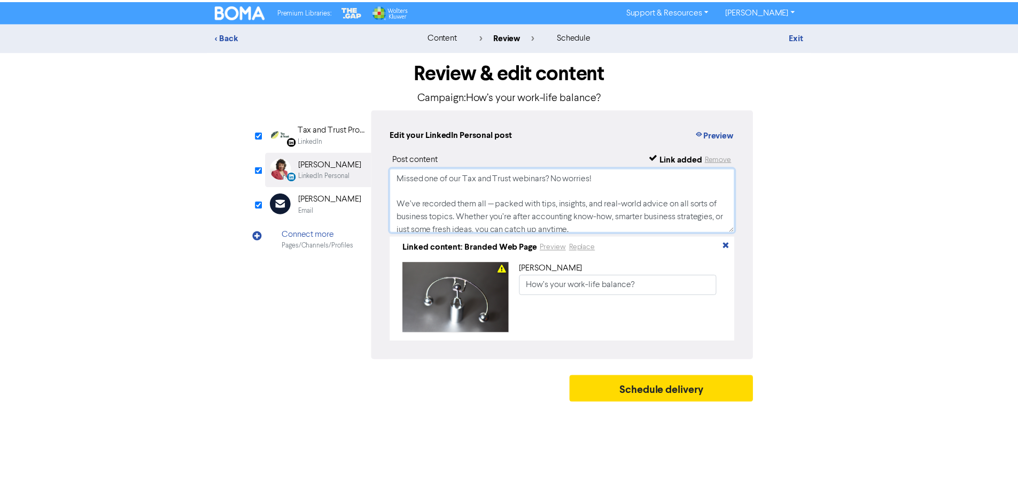
scroll to position [33, 0]
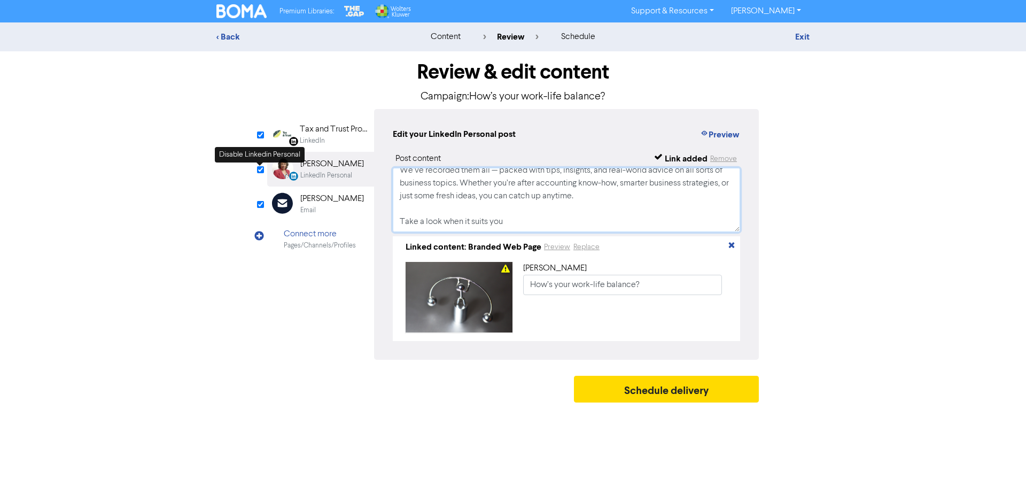
type textarea "Missed one of our Tax and Trust webinars? No worries! We’ve recorded them all —…"
click at [259, 169] on input "checkbox" at bounding box center [260, 169] width 7 height 7
checkbox input "false"
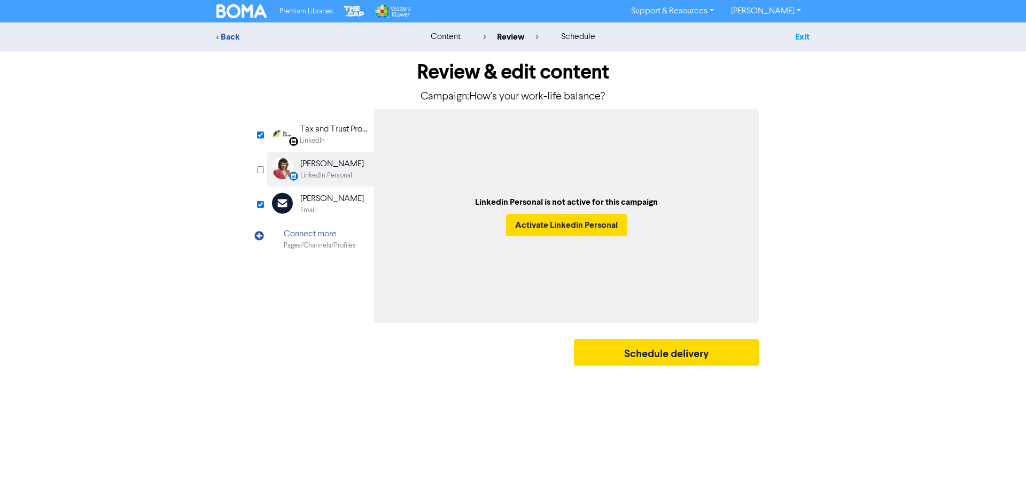
click at [799, 38] on link "Exit" at bounding box center [802, 37] width 14 height 11
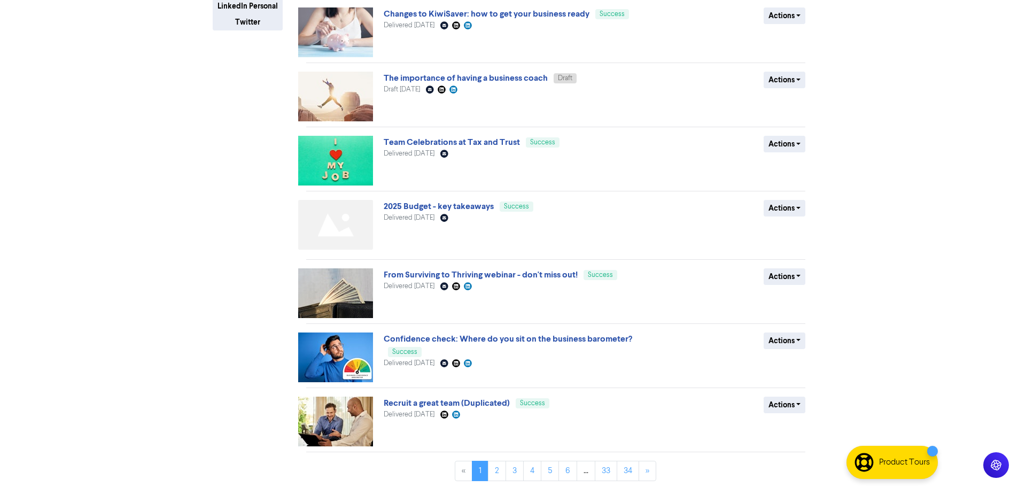
scroll to position [275, 0]
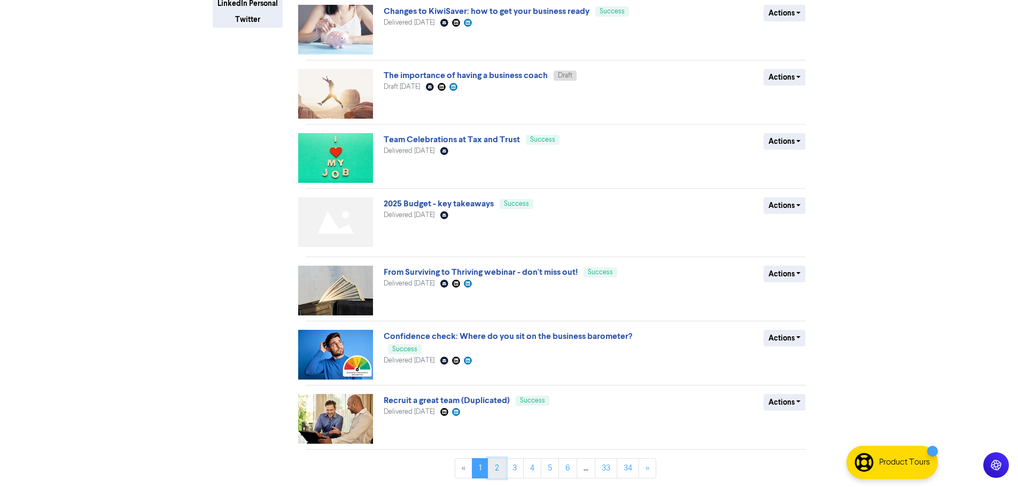
click at [495, 465] on link "2" at bounding box center [497, 468] width 18 height 20
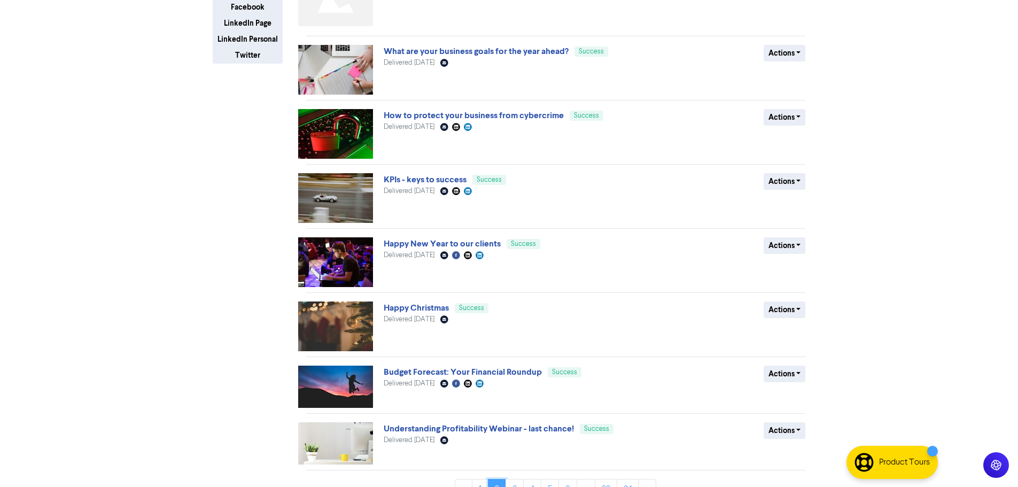
scroll to position [260, 0]
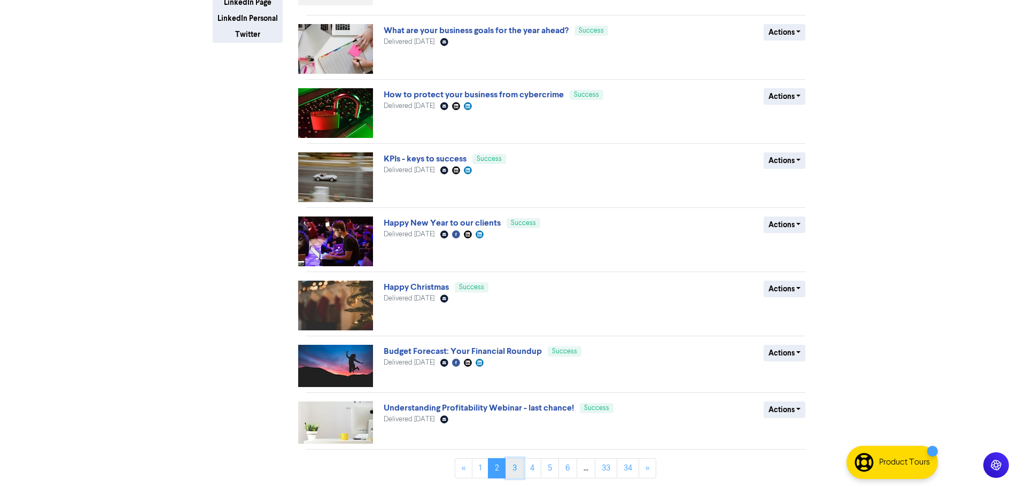
click at [519, 466] on link "3" at bounding box center [515, 468] width 18 height 20
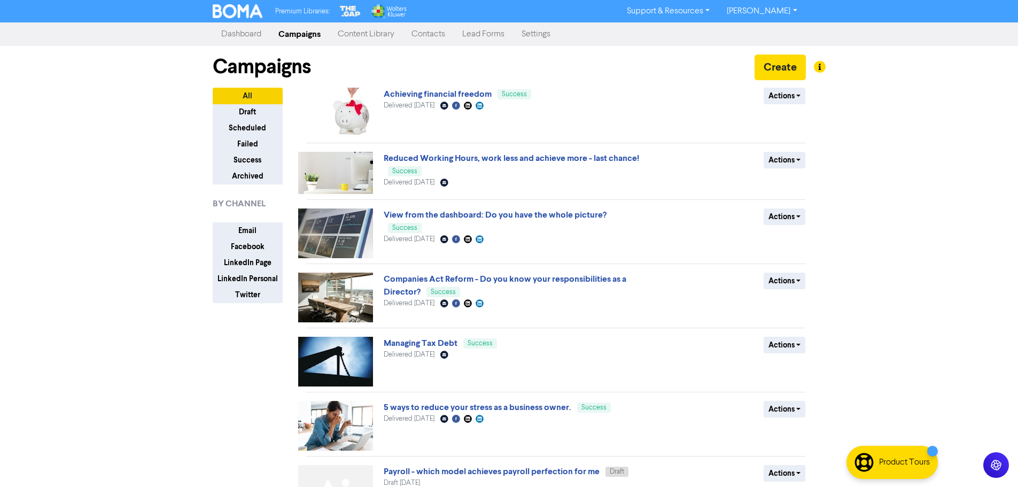
click at [367, 37] on link "Content Library" at bounding box center [366, 34] width 74 height 21
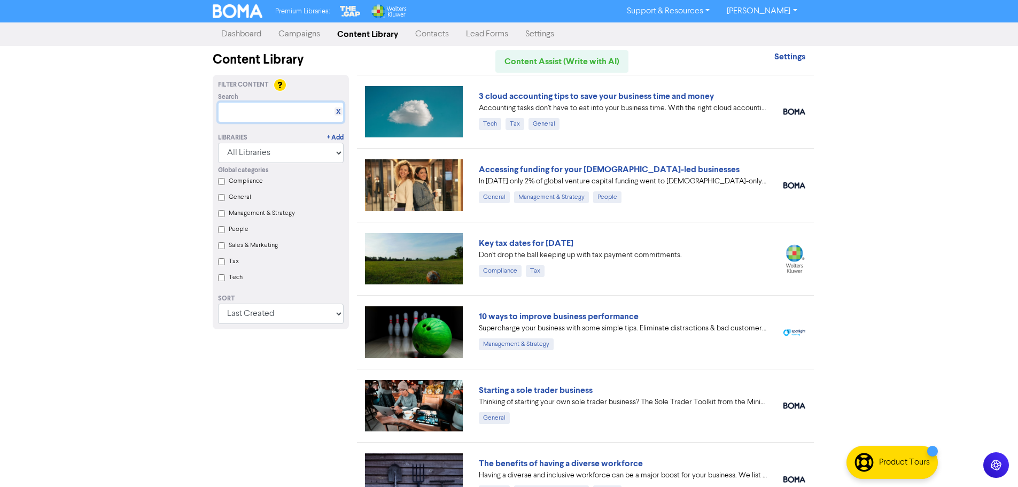
click at [318, 113] on input "text" at bounding box center [281, 112] width 126 height 20
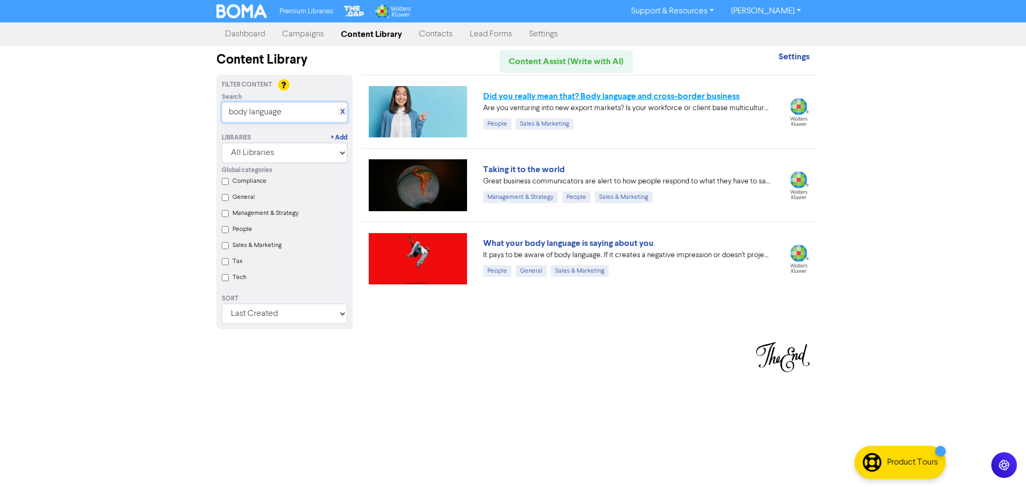
type input "body language"
click at [547, 100] on link "Did you really mean that? Body language and cross-border business" at bounding box center [611, 96] width 257 height 11
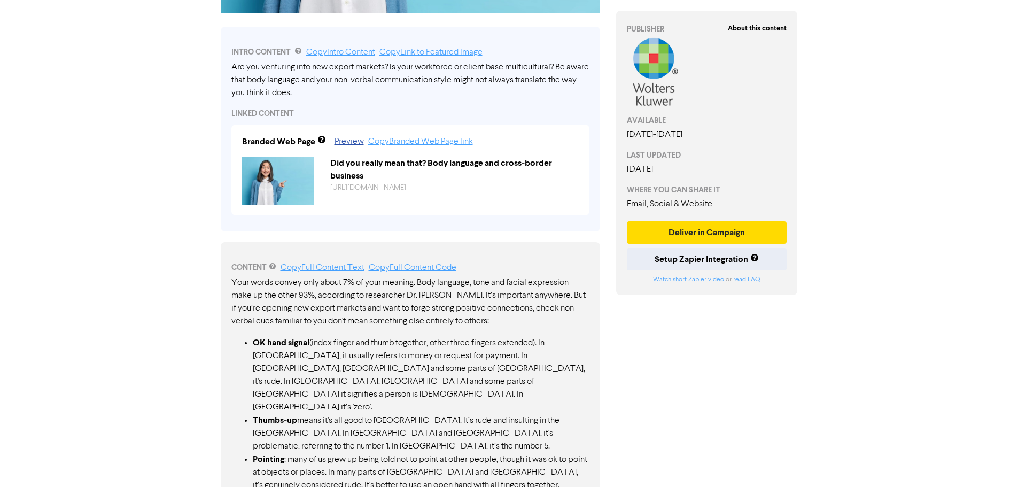
scroll to position [401, 0]
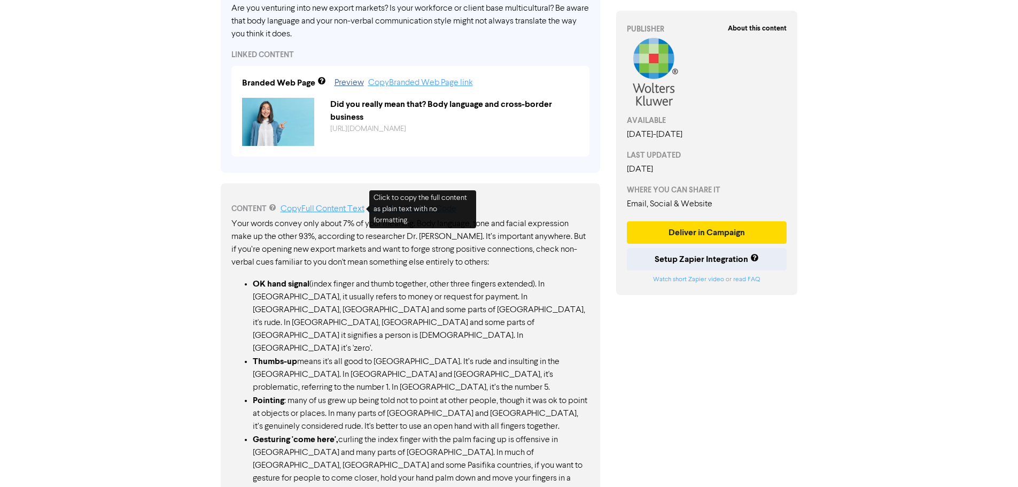
click at [331, 210] on link "Copy Full Content Text" at bounding box center [323, 209] width 84 height 9
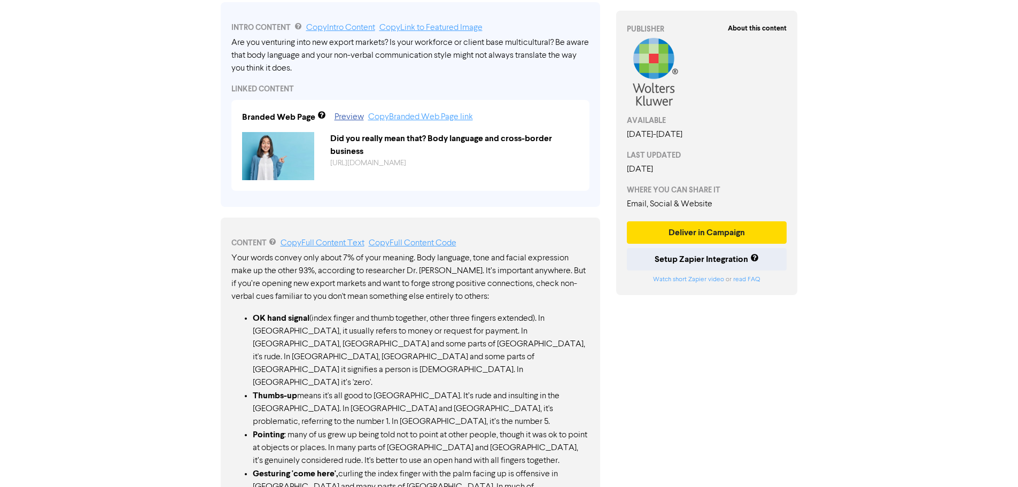
scroll to position [294, 0]
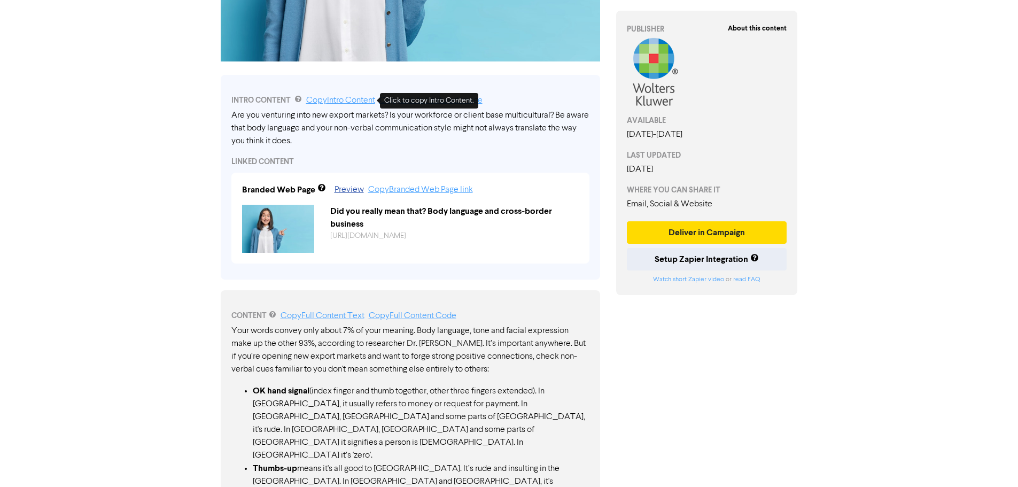
click at [353, 98] on link "Copy Intro Content" at bounding box center [340, 100] width 69 height 9
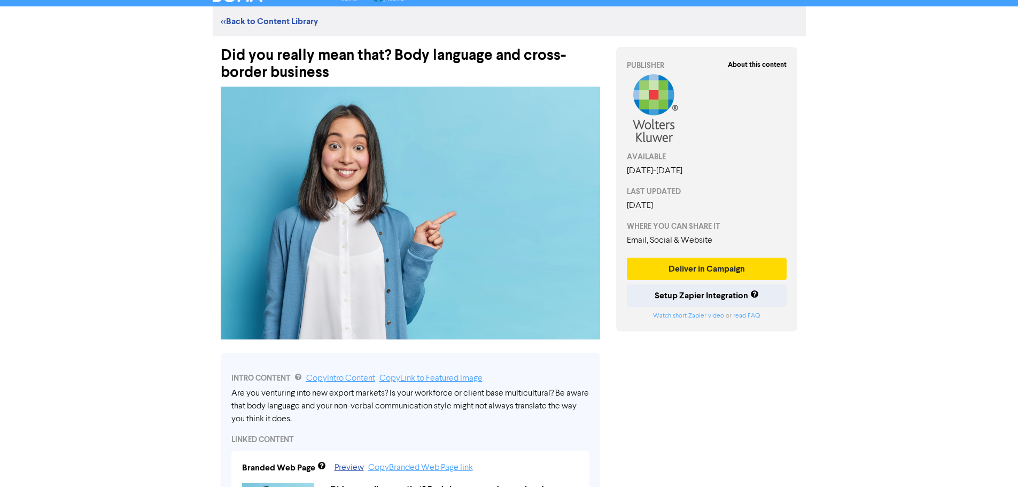
scroll to position [0, 0]
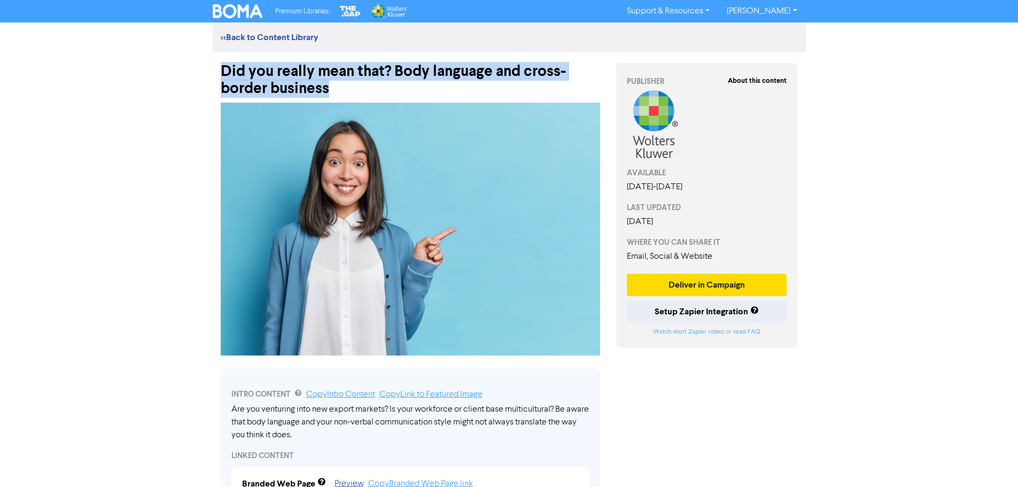
drag, startPoint x: 221, startPoint y: 73, endPoint x: 334, endPoint y: 88, distance: 113.9
click at [334, 88] on div "Did you really mean that? Body language and cross-border business" at bounding box center [411, 74] width 380 height 45
copy div "Did you really mean that? Body language and cross-border business"
click at [267, 35] on link "<< Back to Content Library" at bounding box center [269, 37] width 97 height 11
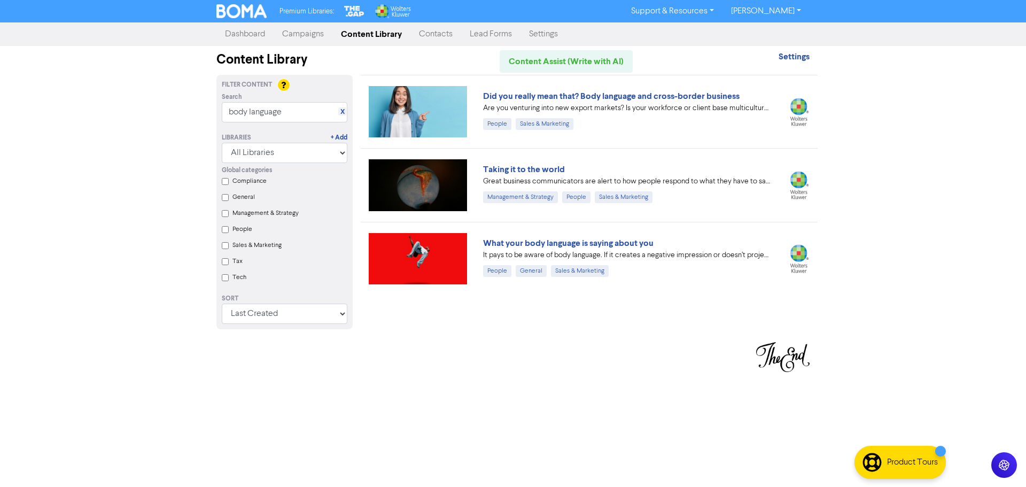
click at [301, 32] on link "Campaigns" at bounding box center [303, 34] width 59 height 21
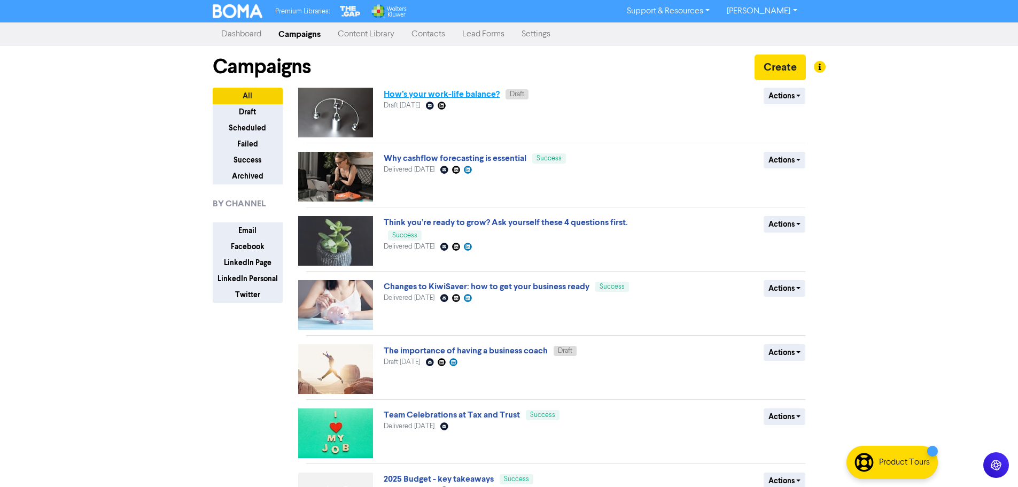
click at [422, 95] on link "How’s your work-life balance?" at bounding box center [442, 94] width 116 height 11
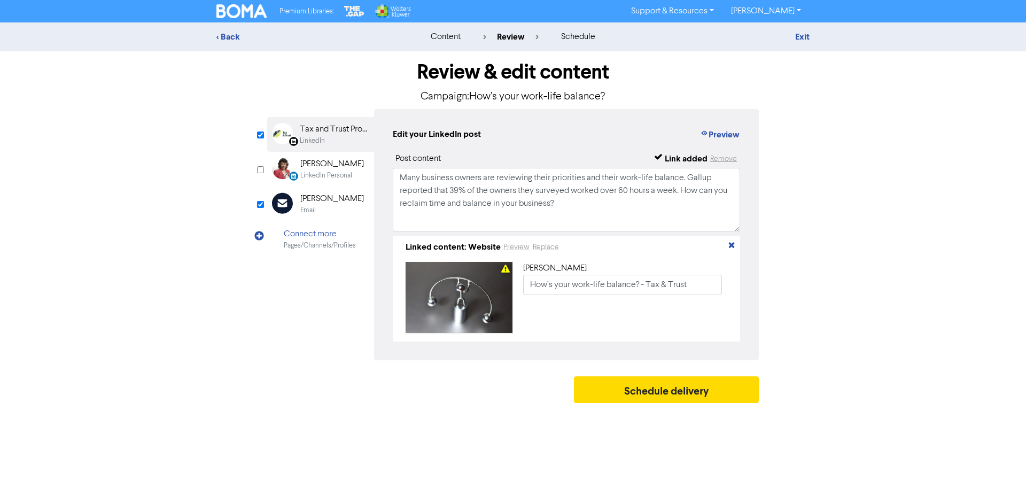
click at [307, 204] on div "[PERSON_NAME]" at bounding box center [332, 198] width 64 height 13
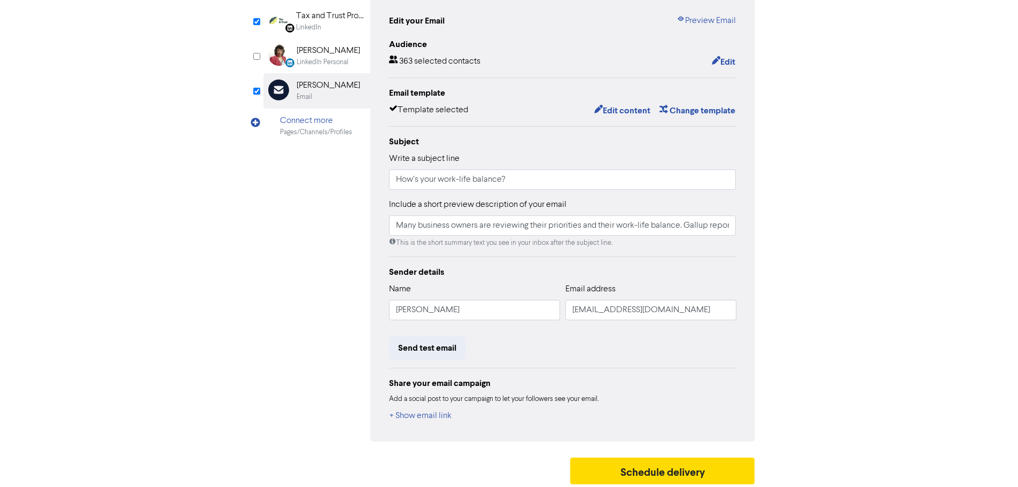
scroll to position [117, 0]
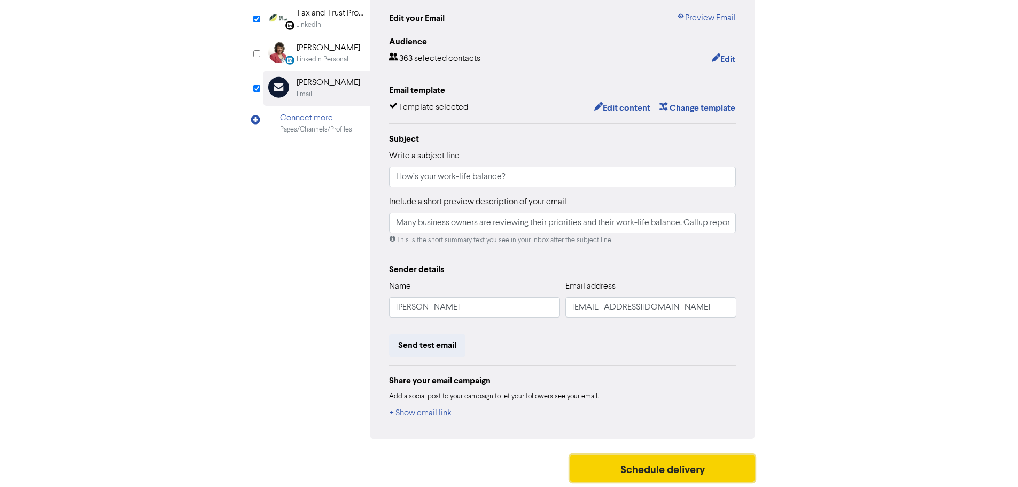
click at [620, 462] on button "Schedule delivery" at bounding box center [662, 468] width 185 height 27
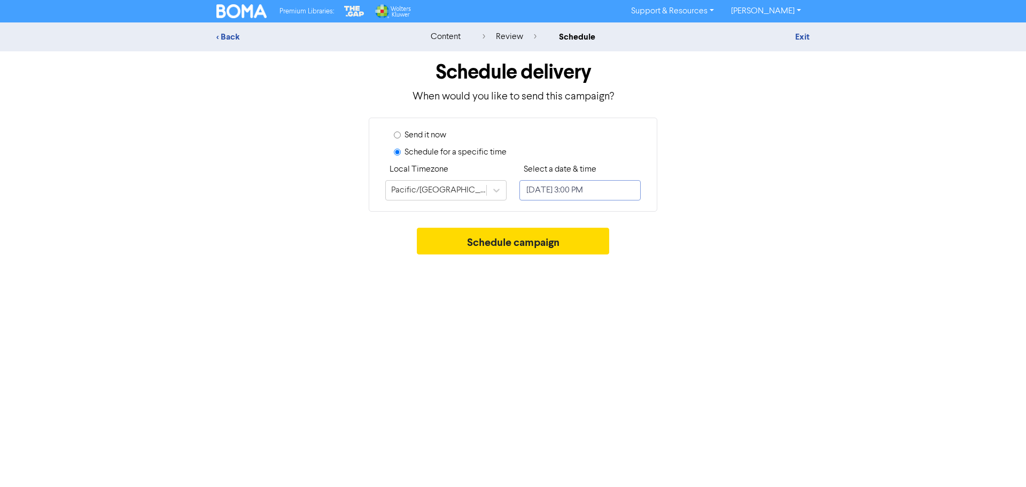
click at [571, 187] on input "[DATE] 3:00 PM" at bounding box center [580, 190] width 121 height 20
select select "9"
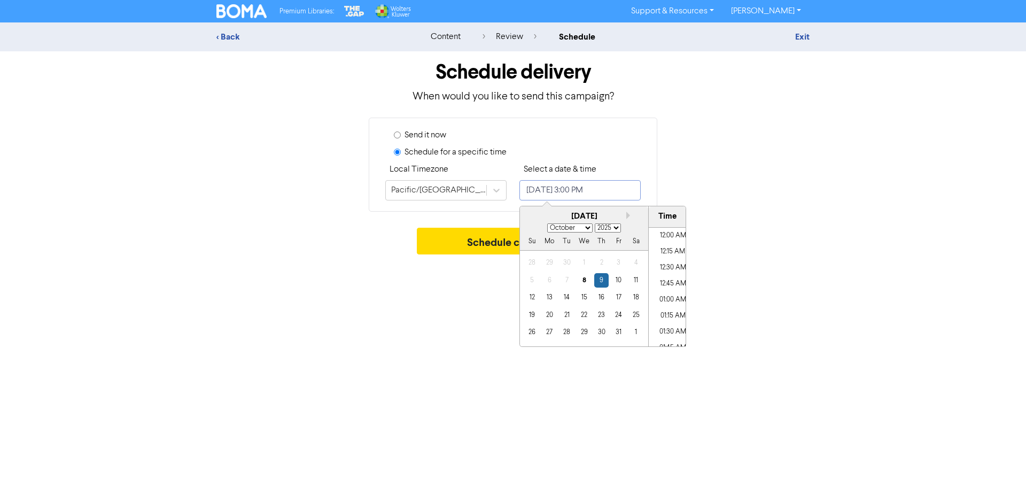
scroll to position [911, 0]
click at [571, 187] on input "[DATE] 3:00 PM" at bounding box center [580, 190] width 121 height 20
click at [665, 235] on li "10:00 AM" at bounding box center [673, 234] width 48 height 16
type input "[DATE] 10:00 AM"
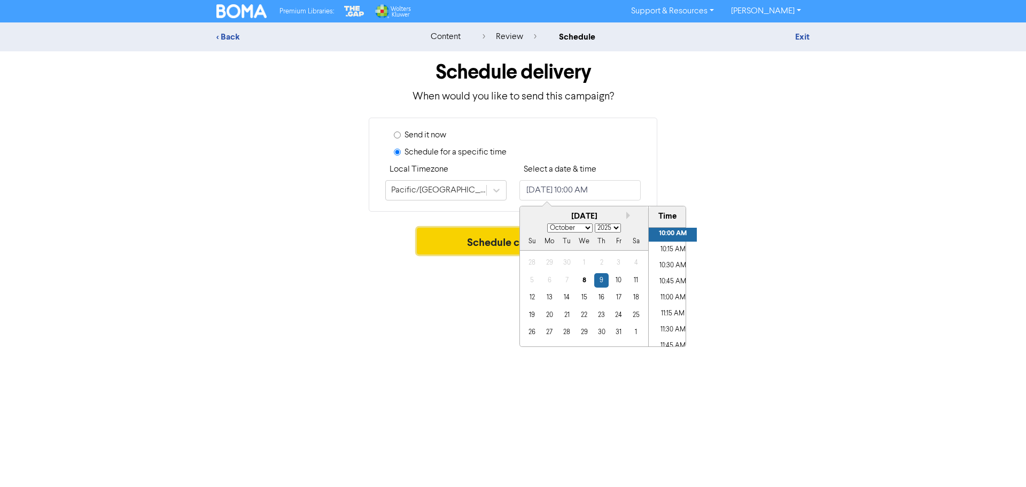
click at [475, 242] on button "Schedule campaign" at bounding box center [513, 241] width 193 height 27
